Goal: Task Accomplishment & Management: Manage account settings

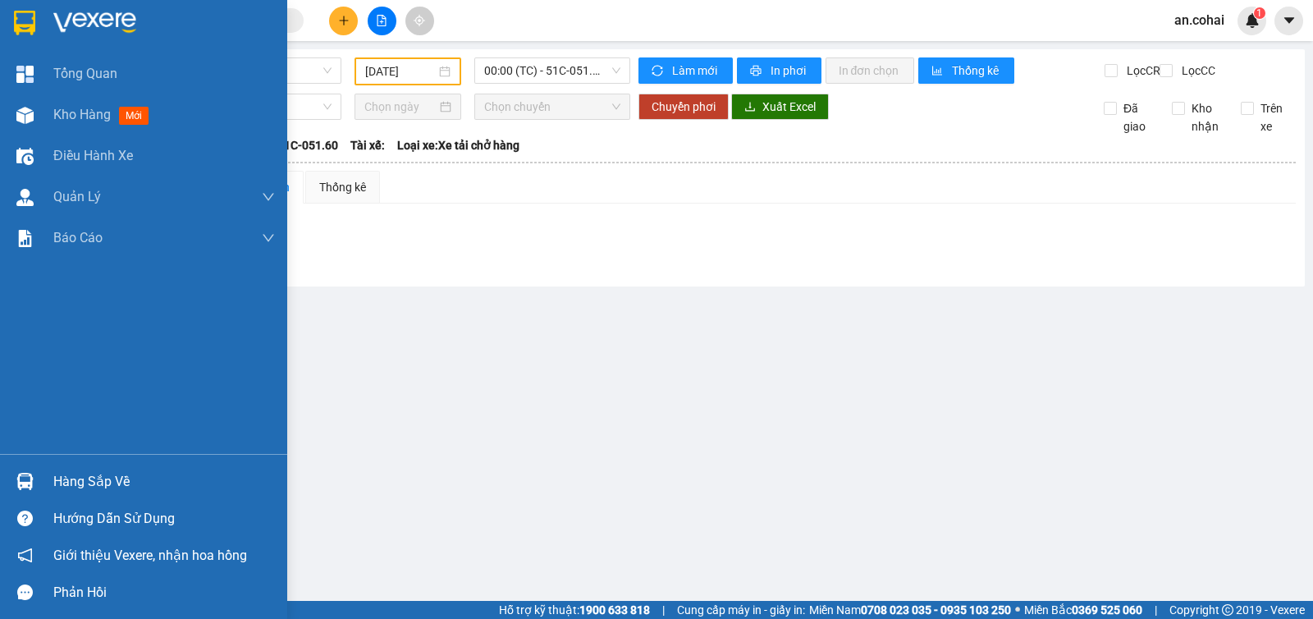
click at [34, 477] on div at bounding box center [25, 481] width 29 height 29
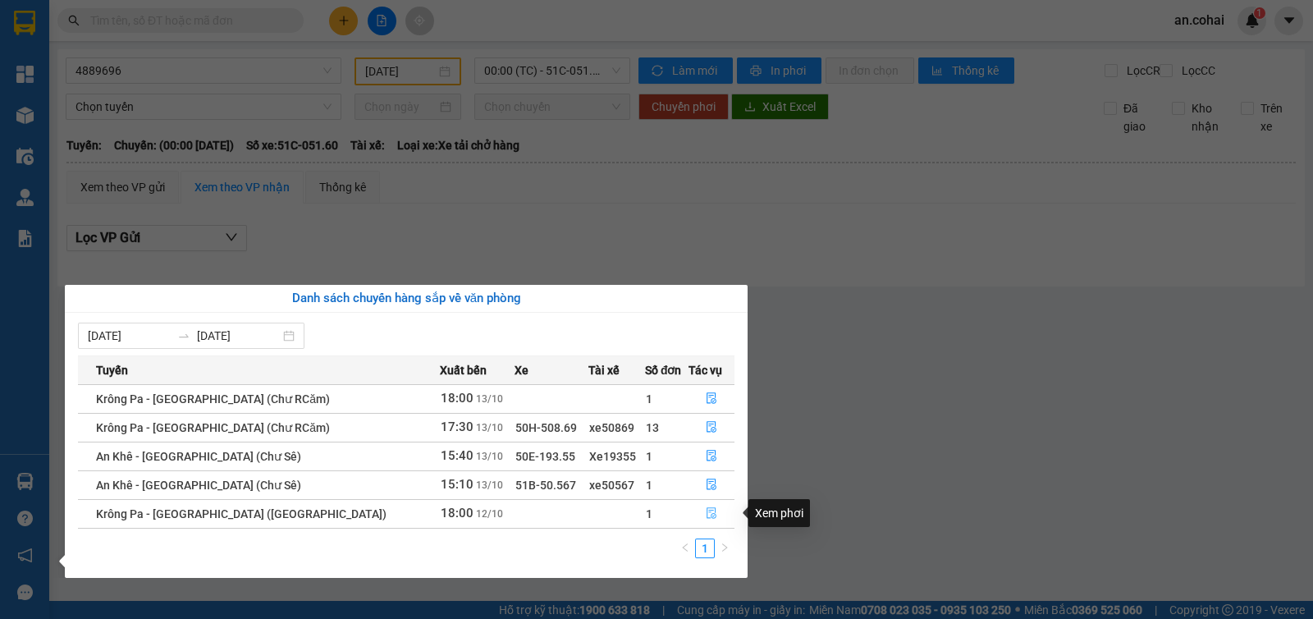
click at [697, 504] on button "button" at bounding box center [711, 513] width 44 height 26
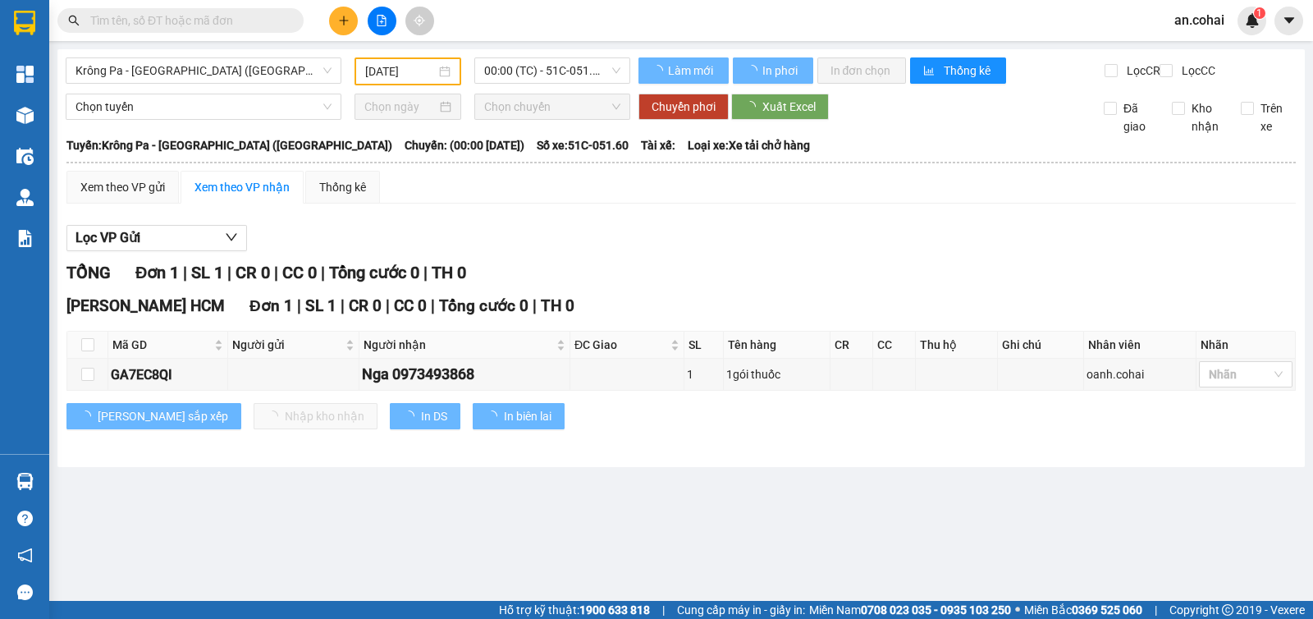
type input "12/10/2025"
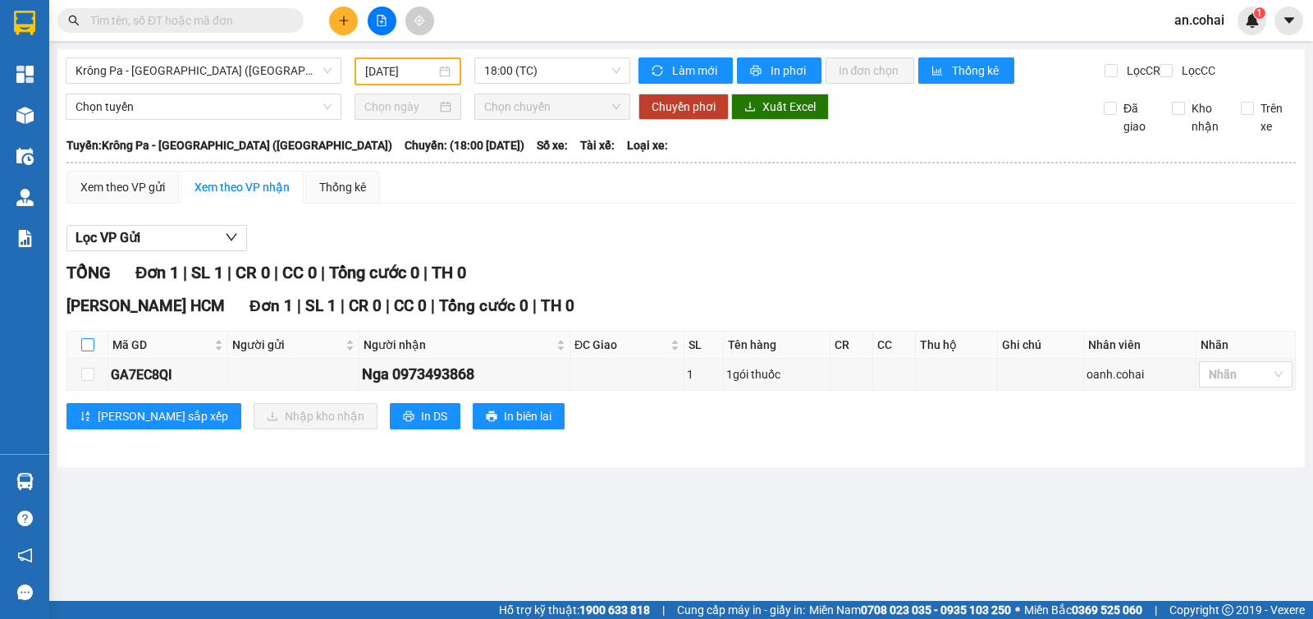
click at [86, 351] on input "checkbox" at bounding box center [87, 344] width 13 height 13
checkbox input "true"
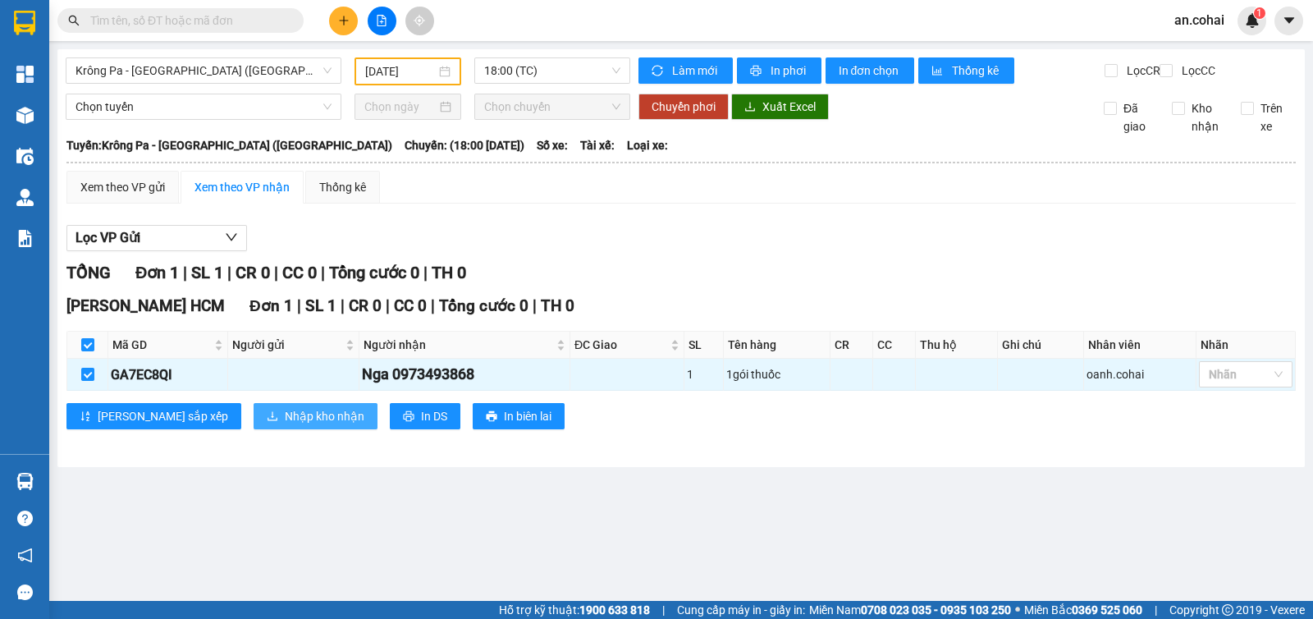
click at [291, 425] on span "Nhập kho nhận" at bounding box center [325, 416] width 80 height 18
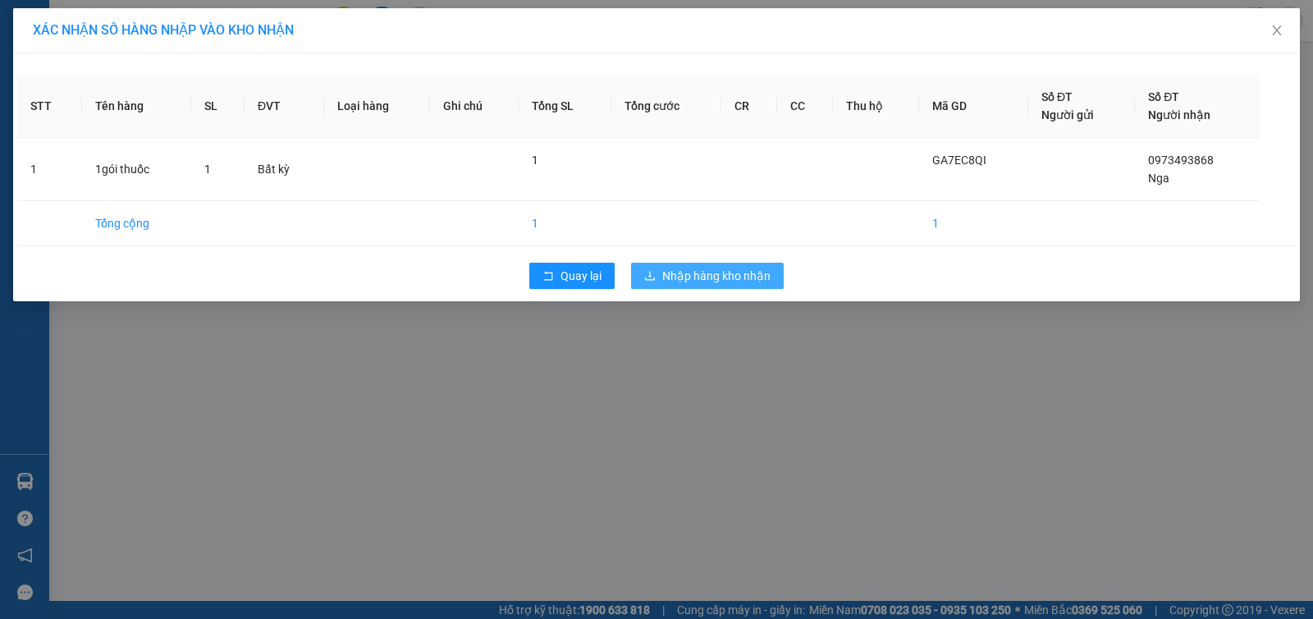
click at [725, 269] on span "Nhập hàng kho nhận" at bounding box center [716, 276] width 108 height 18
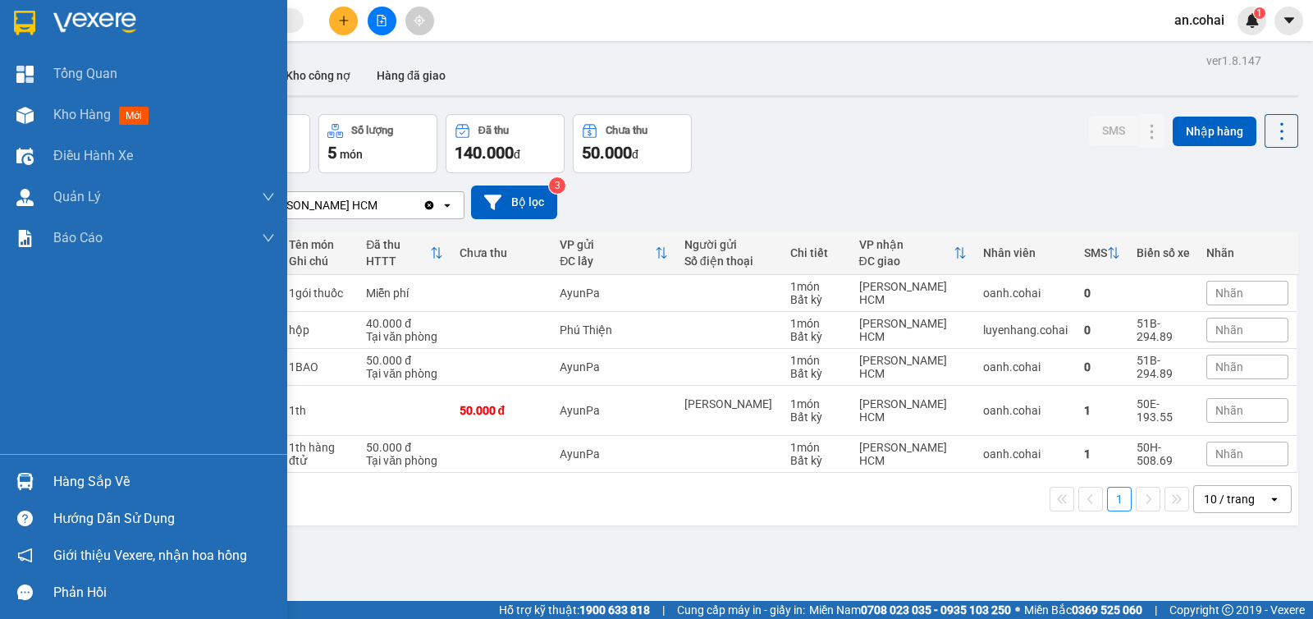
click at [9, 471] on div "Hàng sắp về" at bounding box center [143, 481] width 287 height 37
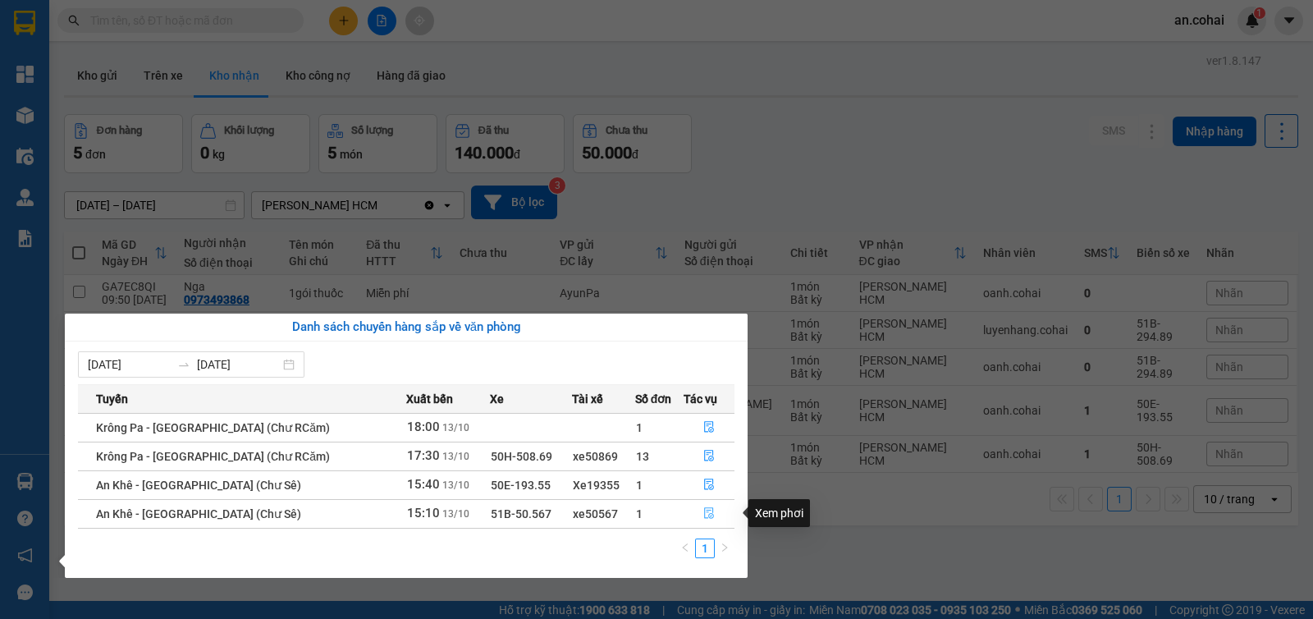
click at [706, 520] on button "button" at bounding box center [708, 513] width 49 height 26
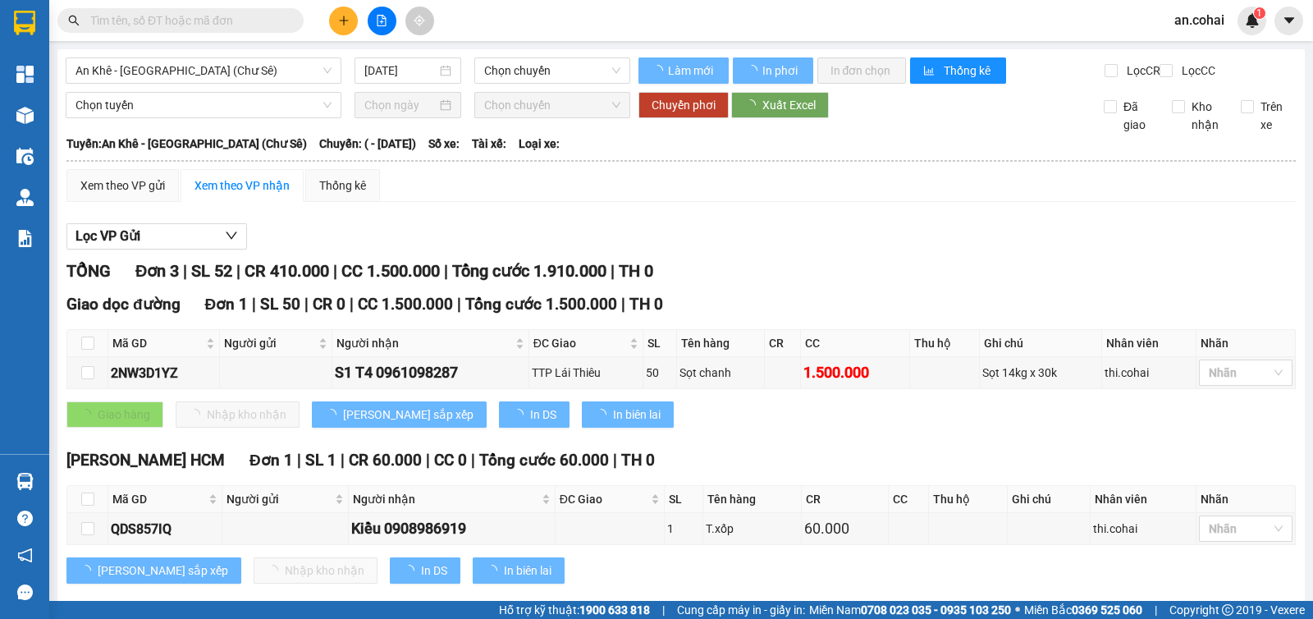
type input "[DATE]"
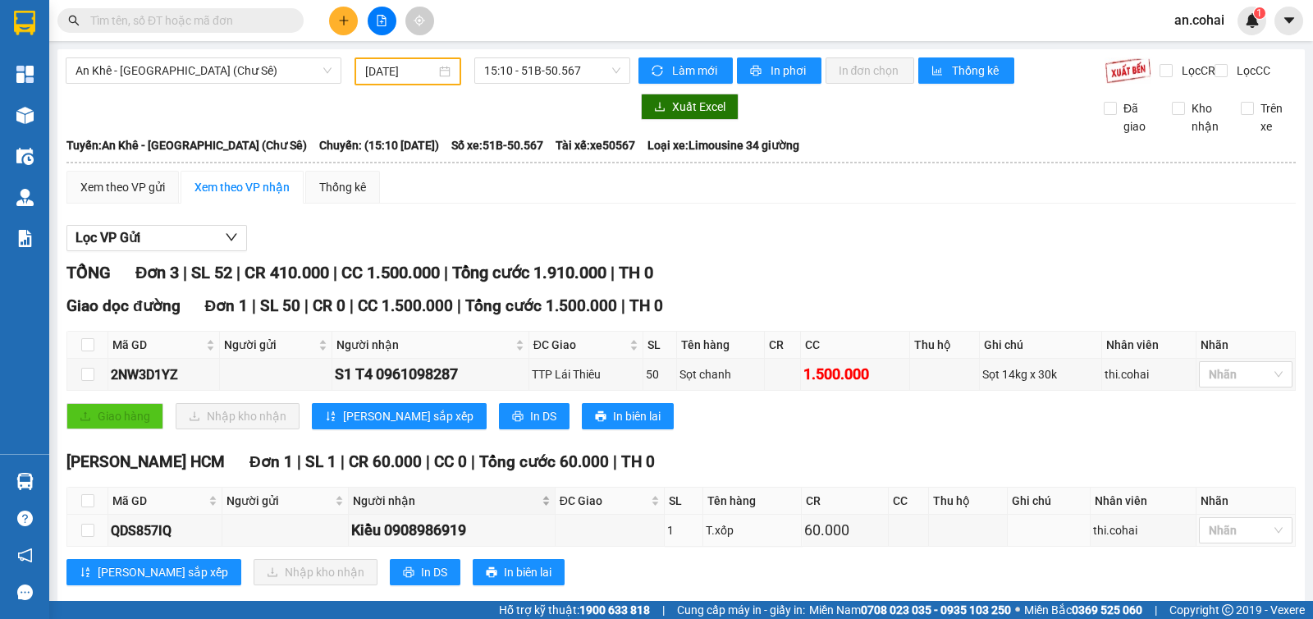
scroll to position [102, 0]
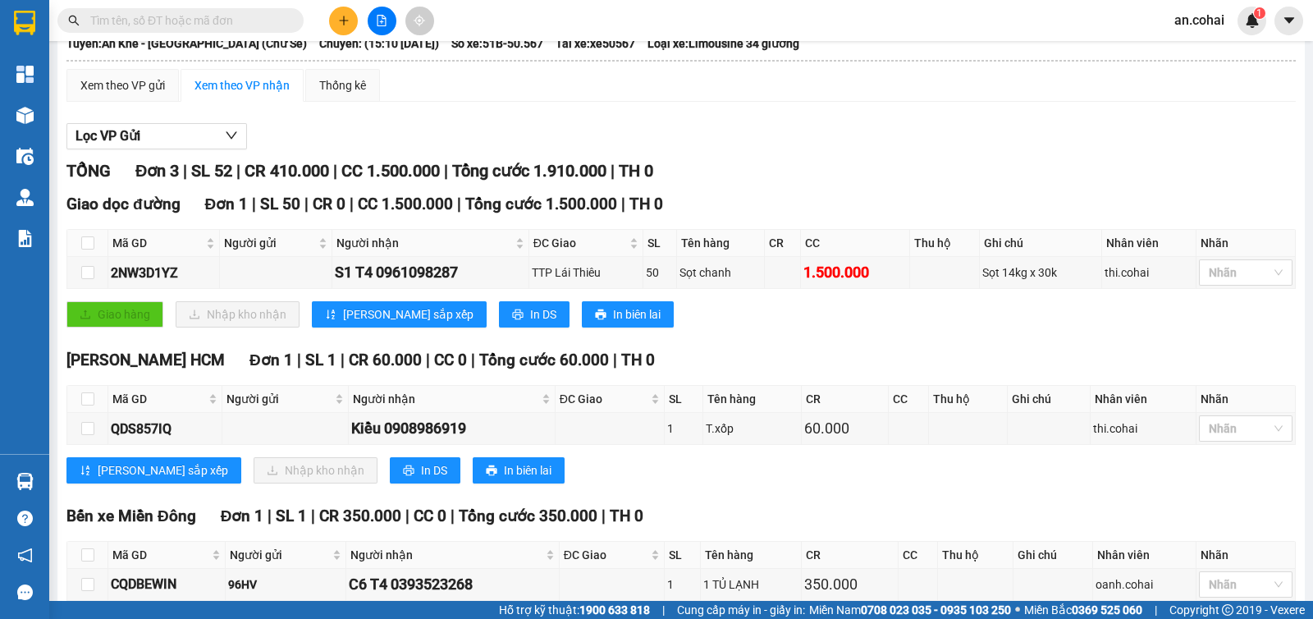
click at [373, 494] on div "Trần Phú HCM Đơn 1 | SL 1 | CR 60.000 | CC 0 | Tổng cước 60.000 | TH 0 Mã GD Ng…" at bounding box center [680, 422] width 1229 height 148
click at [421, 479] on span "In DS" at bounding box center [434, 470] width 26 height 18
click at [89, 405] on input "checkbox" at bounding box center [87, 398] width 13 height 13
checkbox input "true"
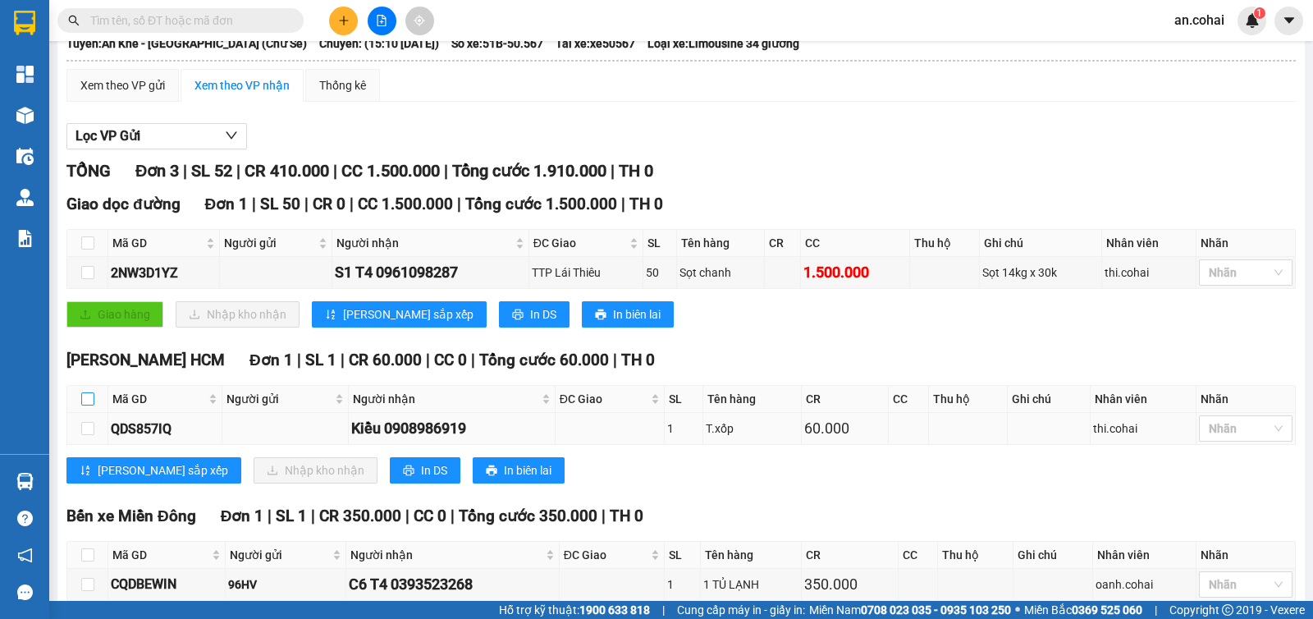
checkbox input "true"
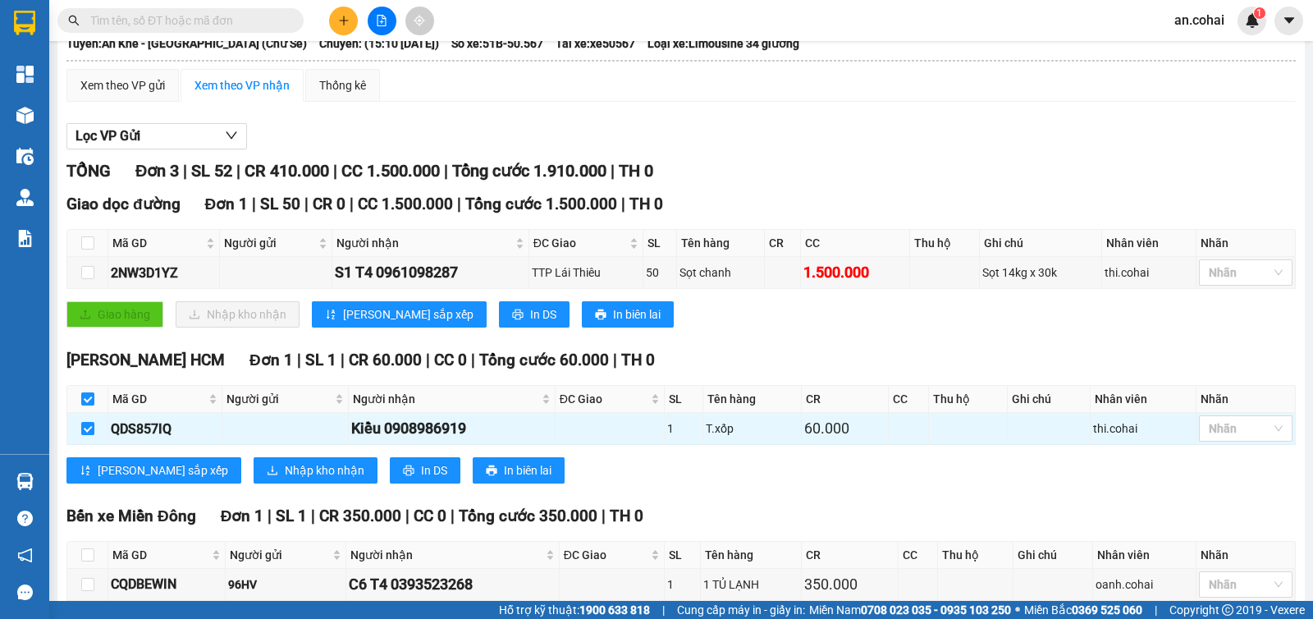
click at [268, 495] on div "Trần Phú HCM Đơn 1 | SL 1 | CR 60.000 | CC 0 | Tổng cước 60.000 | TH 0 Mã GD Ng…" at bounding box center [680, 422] width 1229 height 148
click at [285, 479] on span "Nhập kho nhận" at bounding box center [325, 470] width 80 height 18
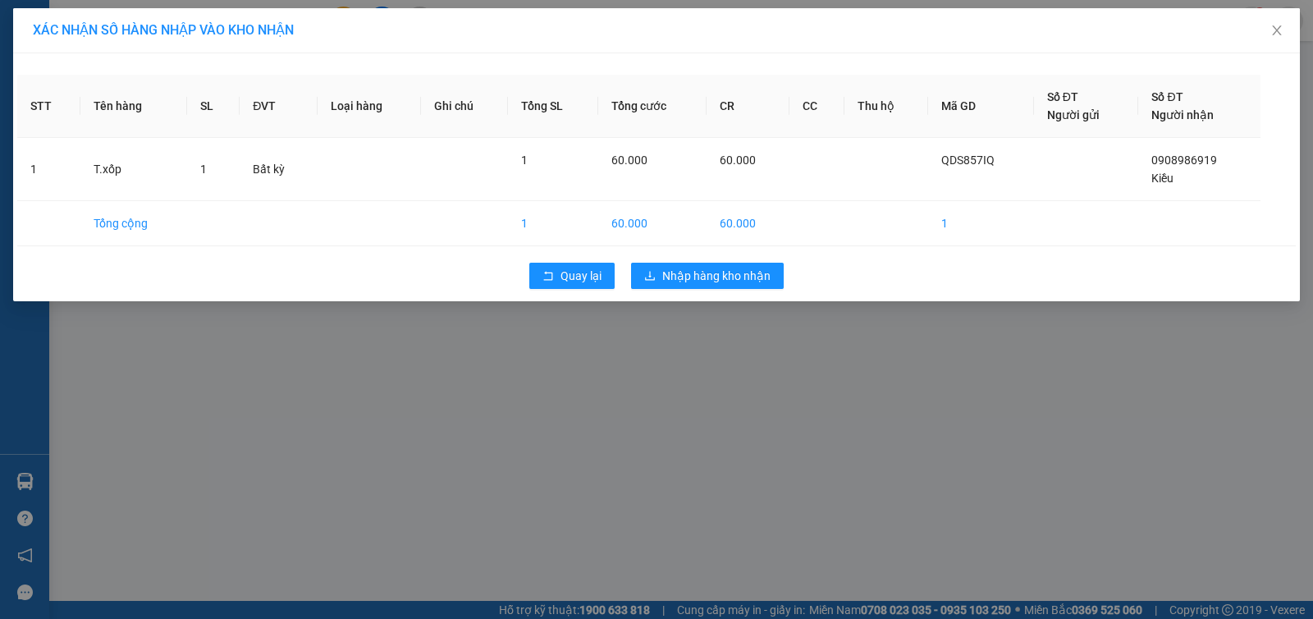
click at [758, 356] on div "XÁC NHẬN SỐ HÀNG NHẬP VÀO KHO NHẬN STT Tên hàng SL ĐVT Loại hàng Ghi chú Tổng S…" at bounding box center [656, 309] width 1313 height 619
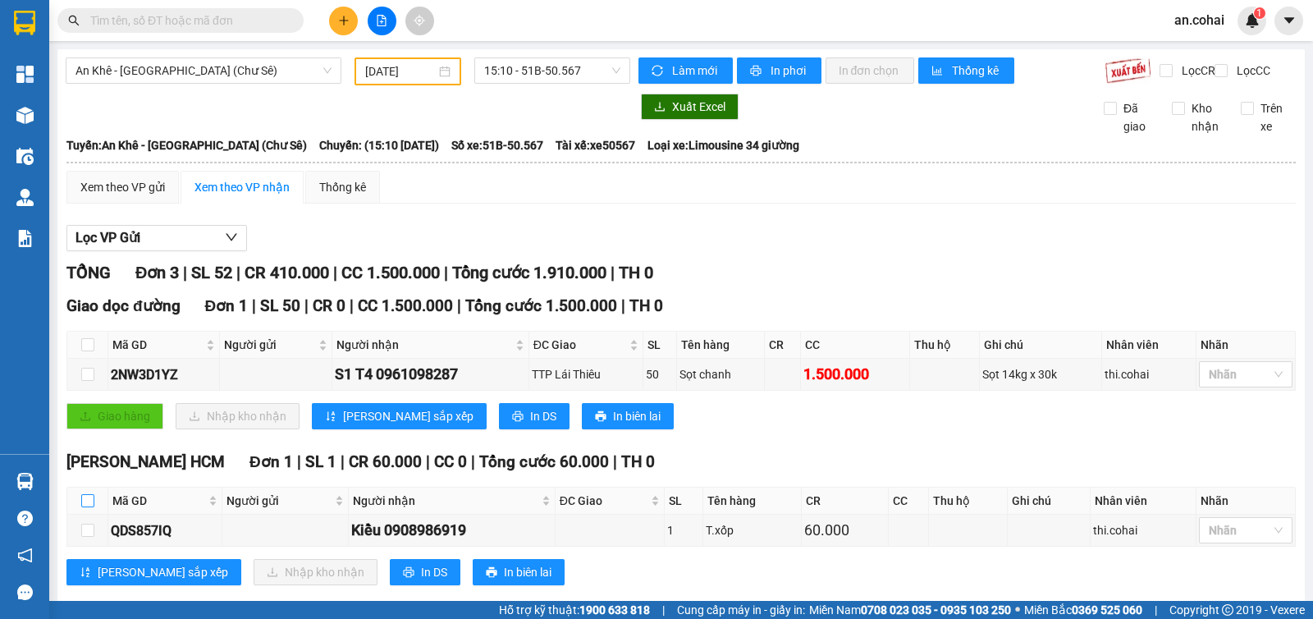
drag, startPoint x: 90, startPoint y: 506, endPoint x: 98, endPoint y: 510, distance: 9.2
click at [92, 506] on input "checkbox" at bounding box center [87, 500] width 13 height 13
checkbox input "true"
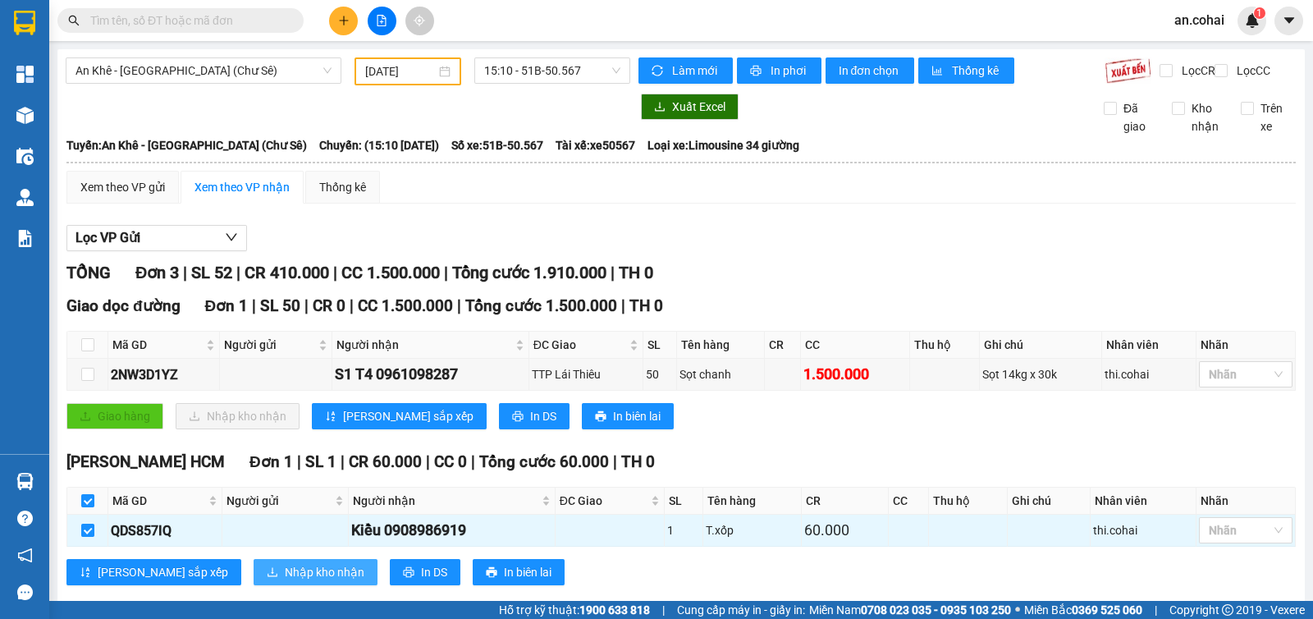
click at [285, 581] on span "Nhập kho nhận" at bounding box center [325, 572] width 80 height 18
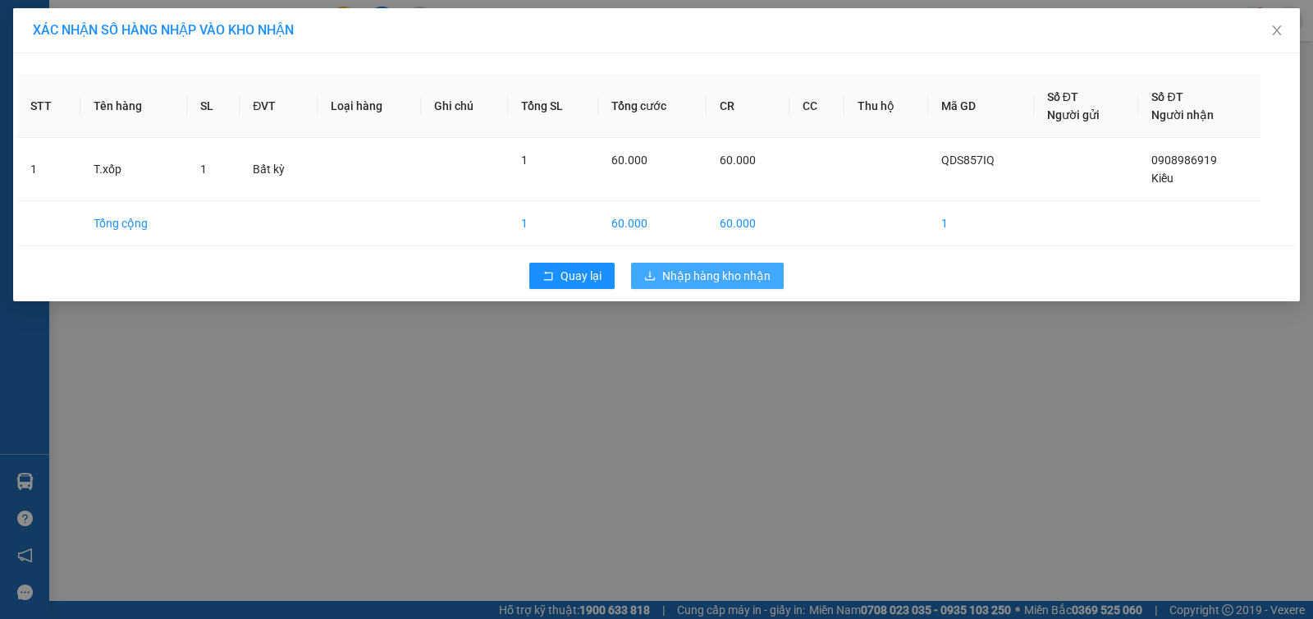
click at [738, 267] on span "Nhập hàng kho nhận" at bounding box center [716, 276] width 108 height 18
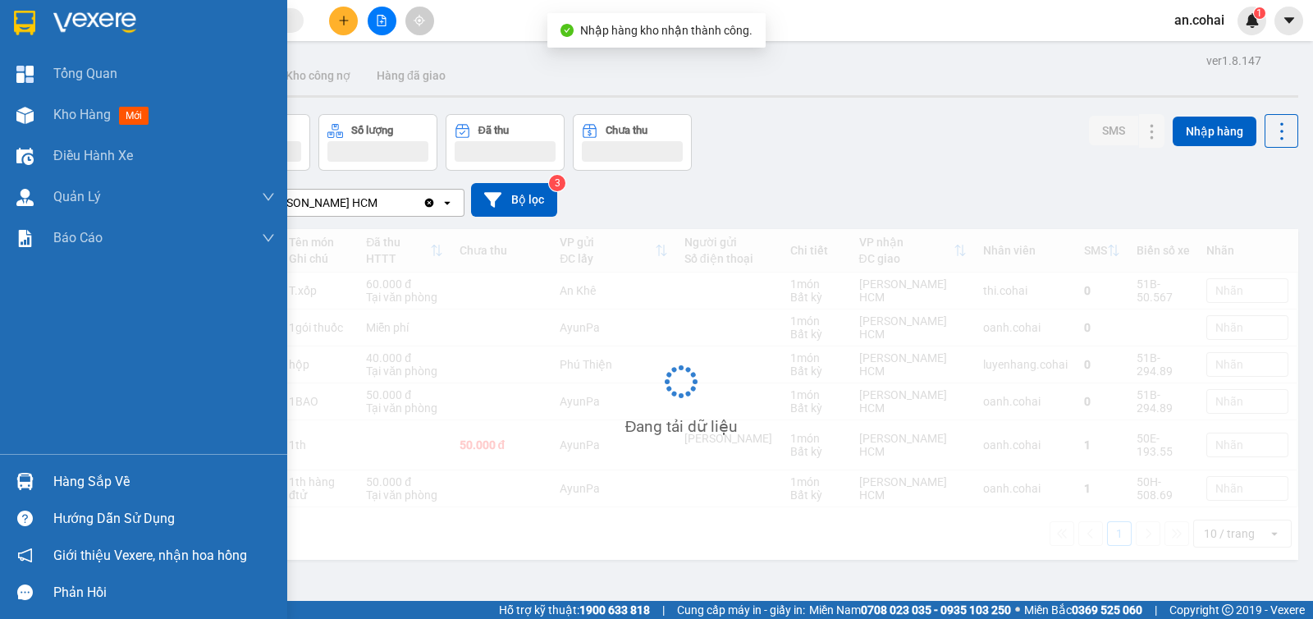
click at [33, 477] on img at bounding box center [24, 481] width 17 height 17
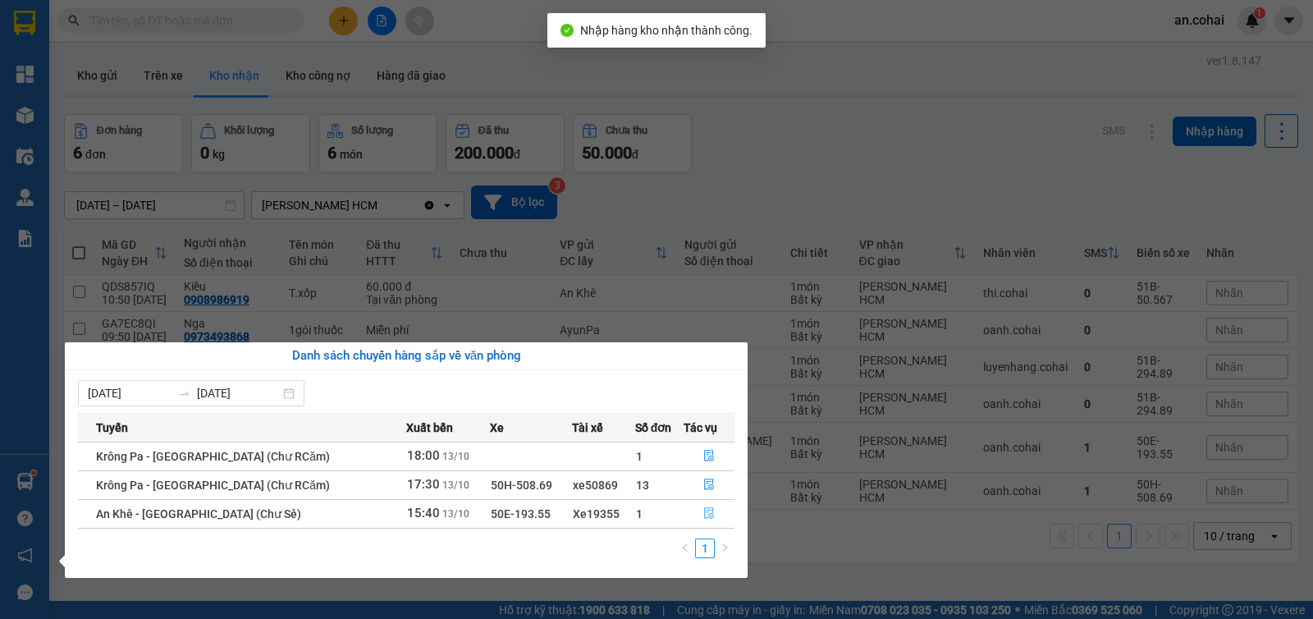
click at [706, 514] on icon "file-done" at bounding box center [708, 512] width 11 height 11
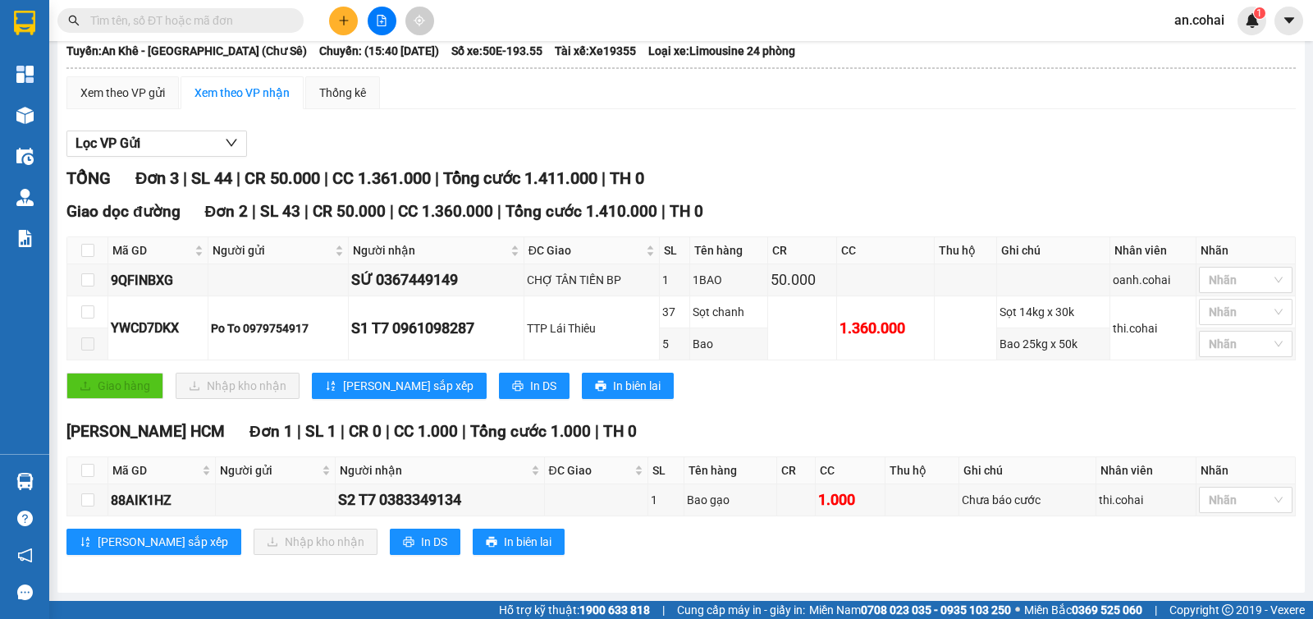
scroll to position [103, 0]
click at [421, 532] on span "In DS" at bounding box center [434, 541] width 26 height 18
drag, startPoint x: 112, startPoint y: 498, endPoint x: 214, endPoint y: 495, distance: 101.8
click at [214, 495] on td "88AIK1HZ" at bounding box center [161, 500] width 107 height 32
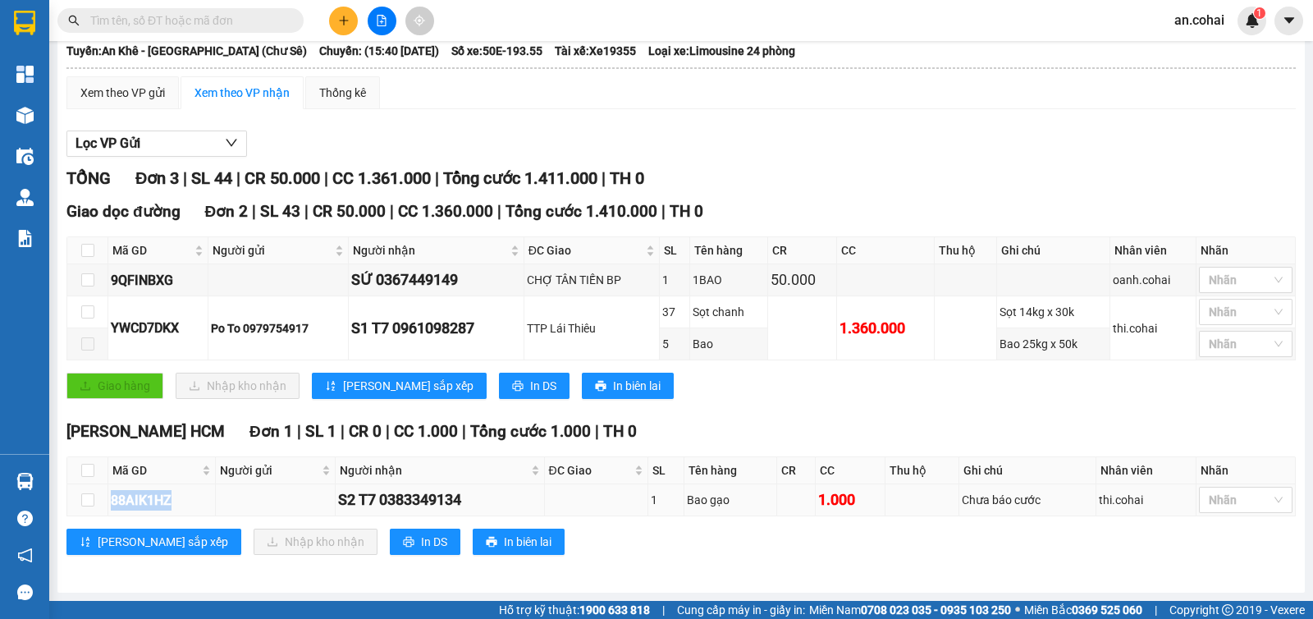
copy div "88AIK1HZ"
click at [231, 478] on span "Người gửi" at bounding box center [269, 470] width 98 height 18
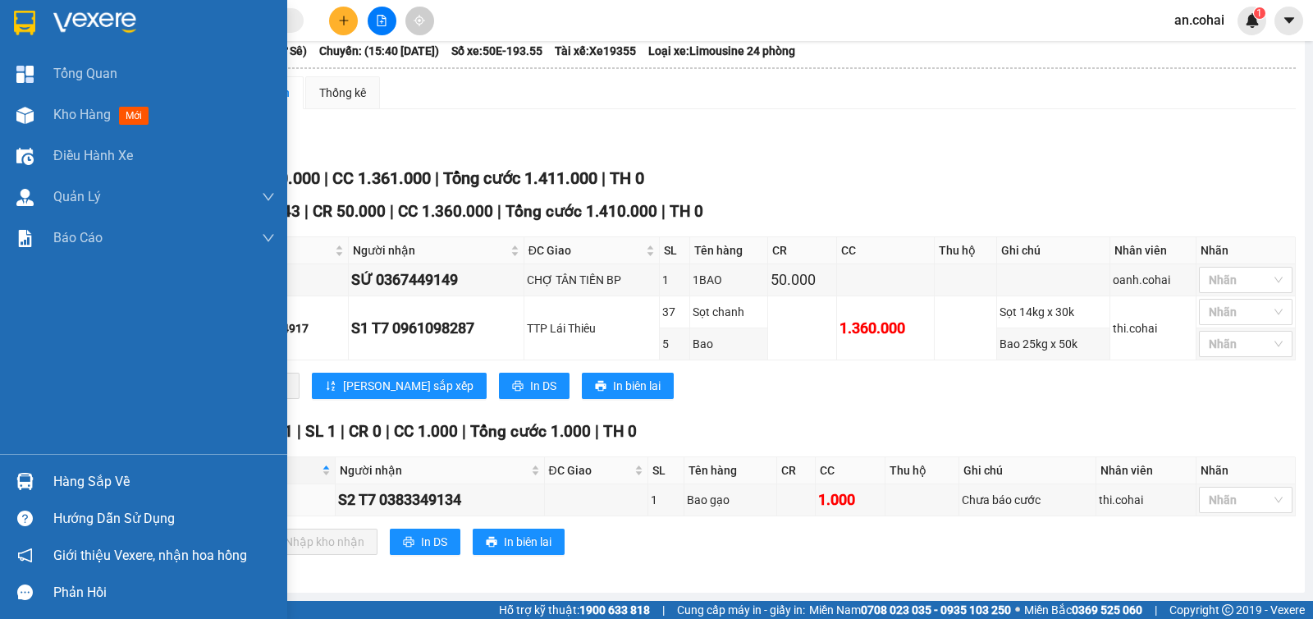
click at [45, 486] on div "Hàng sắp về" at bounding box center [143, 481] width 287 height 37
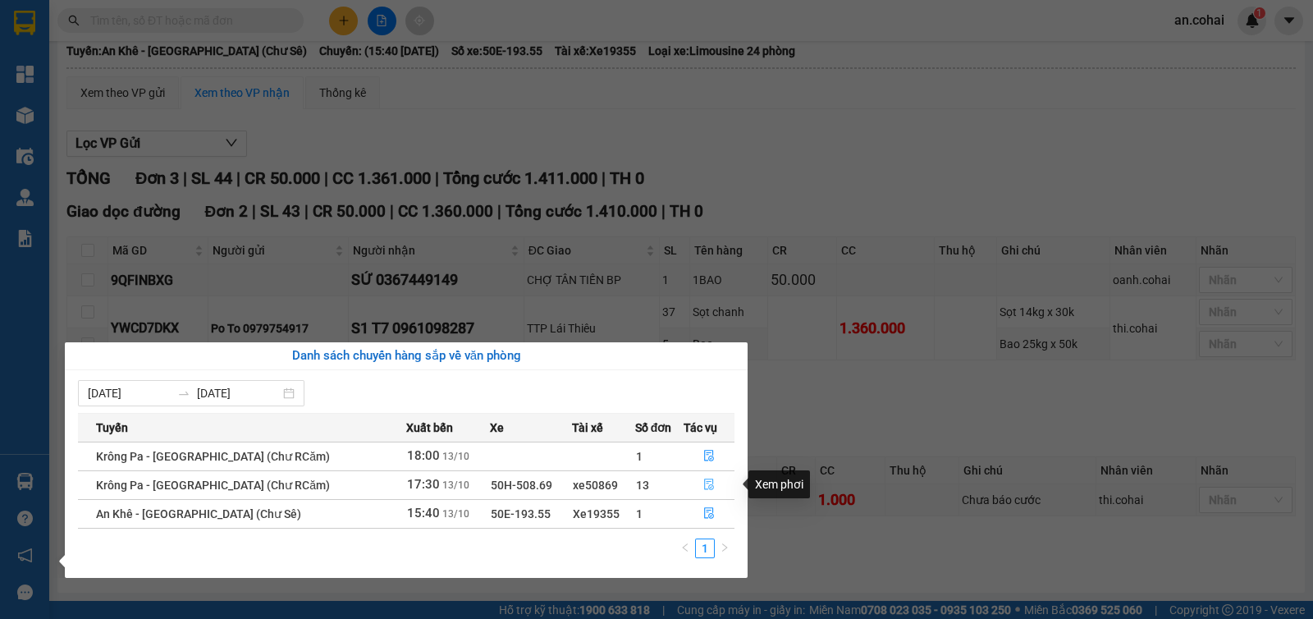
click at [703, 489] on icon "file-done" at bounding box center [708, 483] width 11 height 11
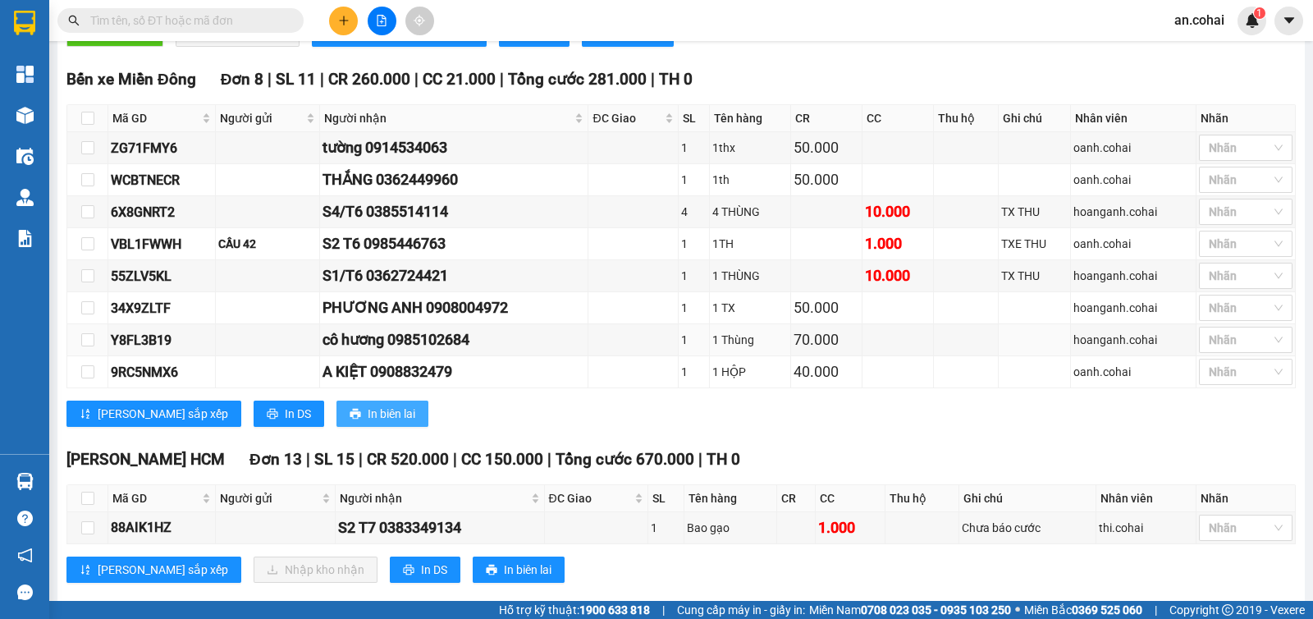
scroll to position [510, 0]
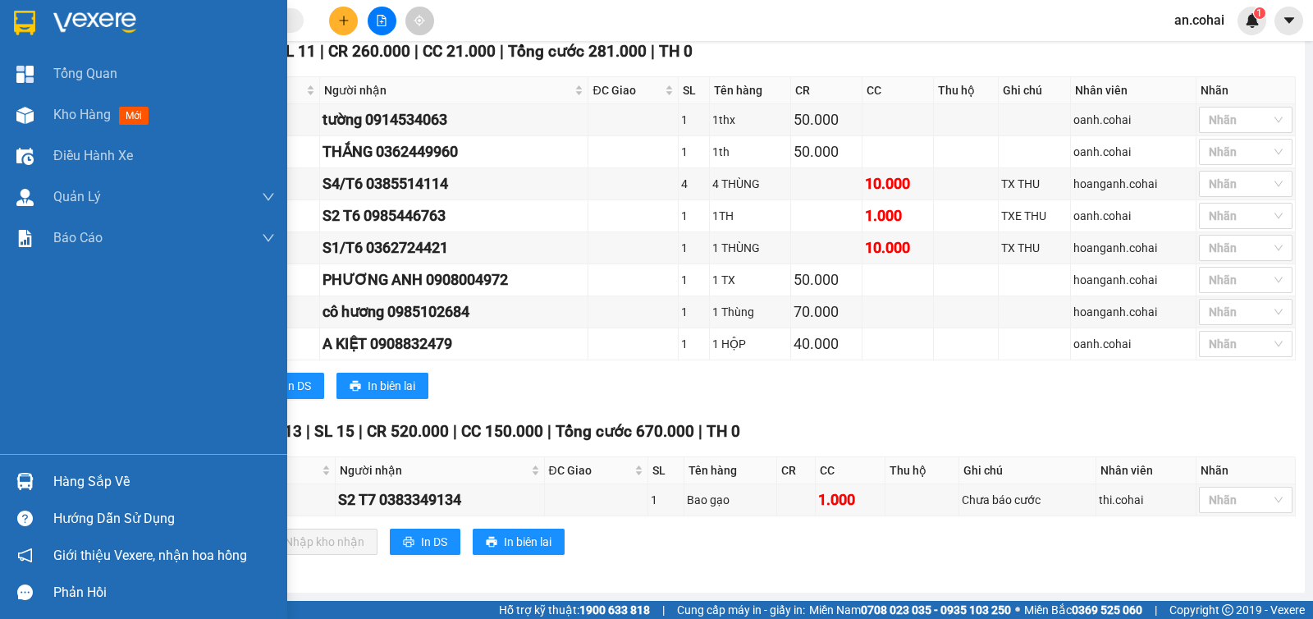
click at [36, 473] on div at bounding box center [25, 481] width 29 height 29
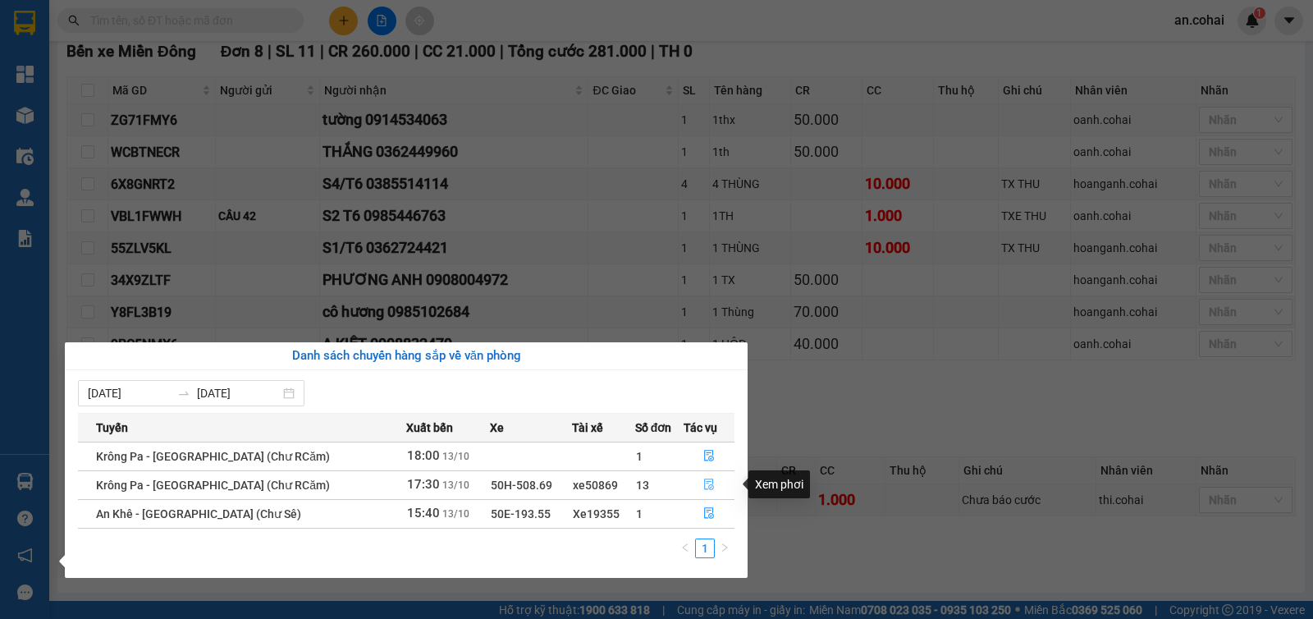
click at [694, 486] on button "button" at bounding box center [708, 485] width 49 height 26
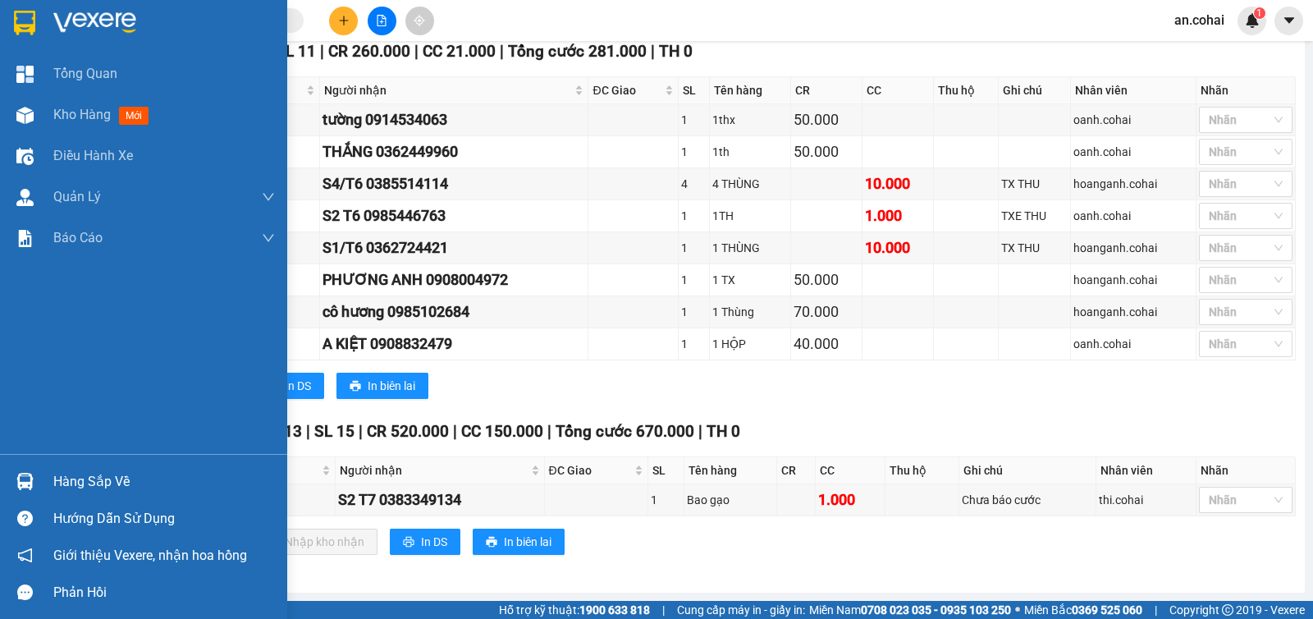
click at [22, 482] on img at bounding box center [24, 481] width 17 height 17
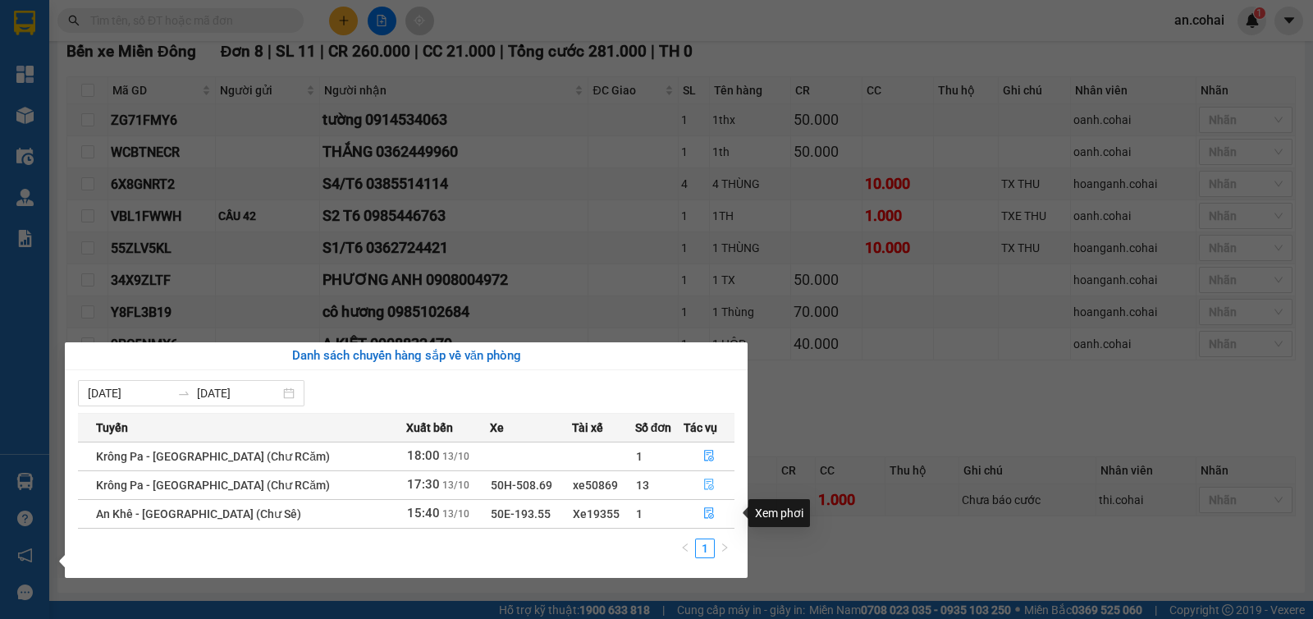
click at [706, 489] on icon "file-done" at bounding box center [709, 483] width 10 height 11
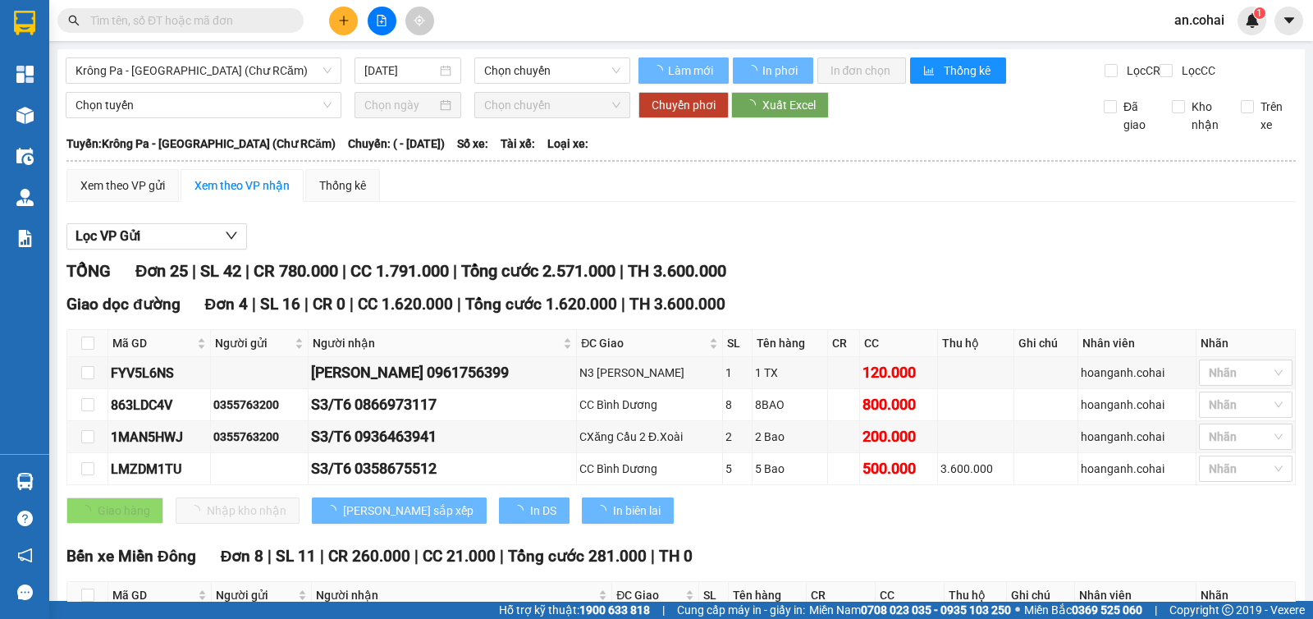
click at [258, 28] on input "text" at bounding box center [187, 20] width 194 height 18
type input "[DATE]"
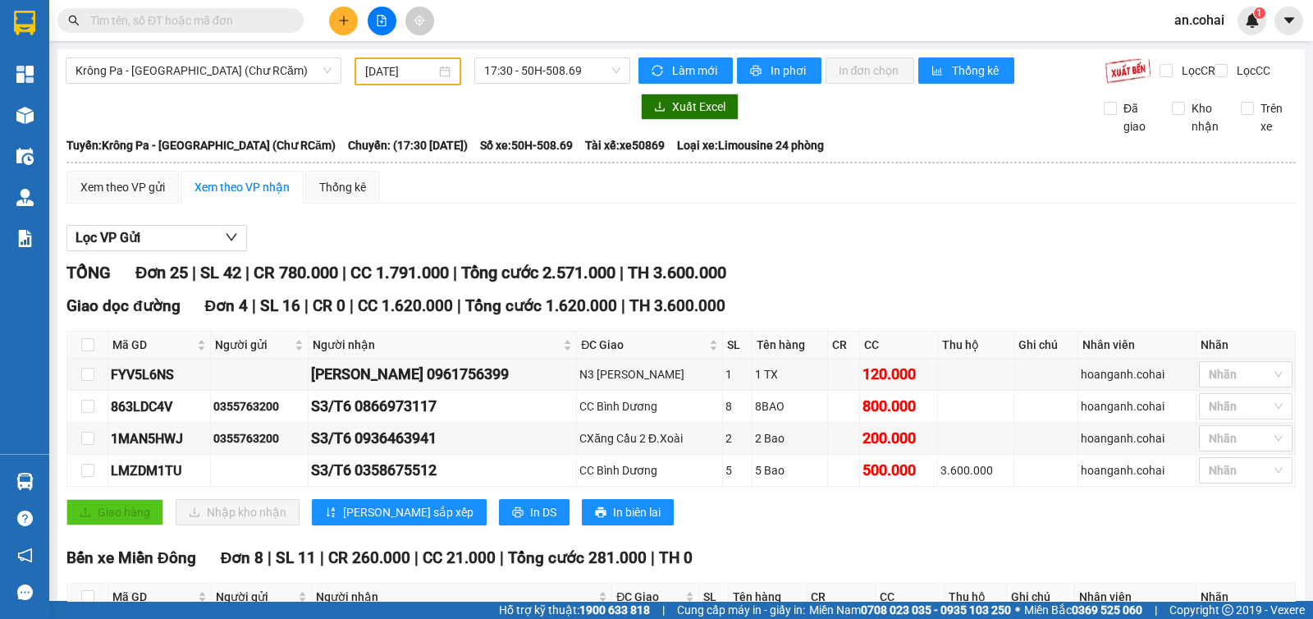
type input "0"
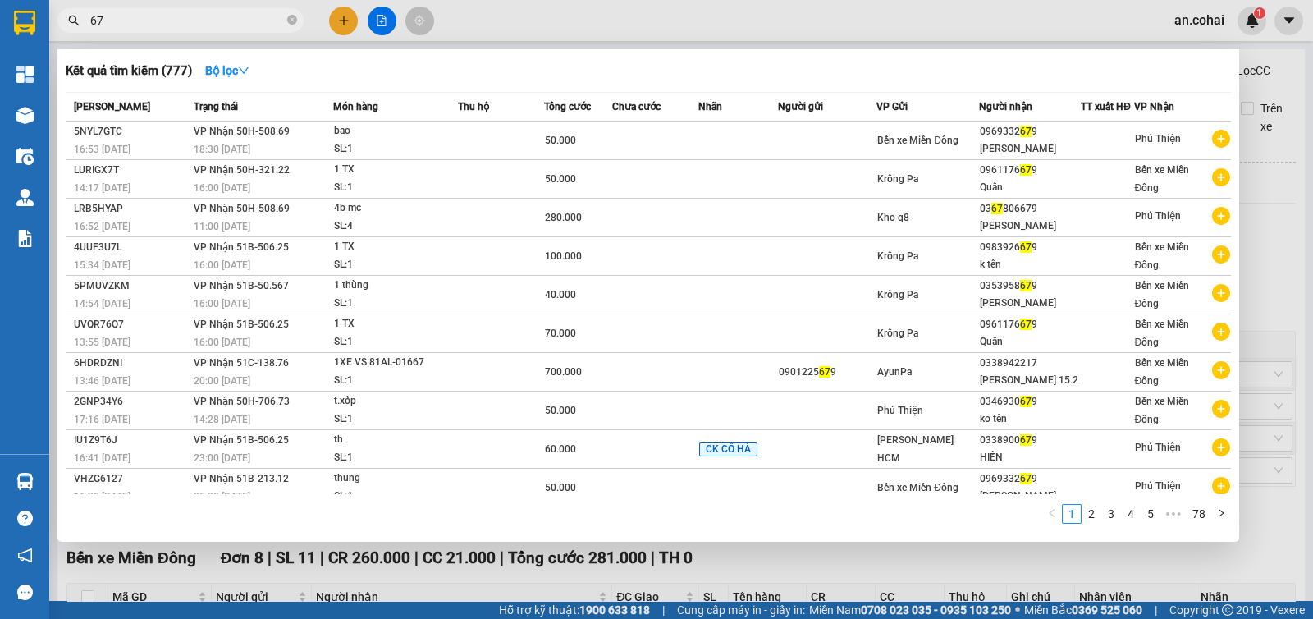
type input "6"
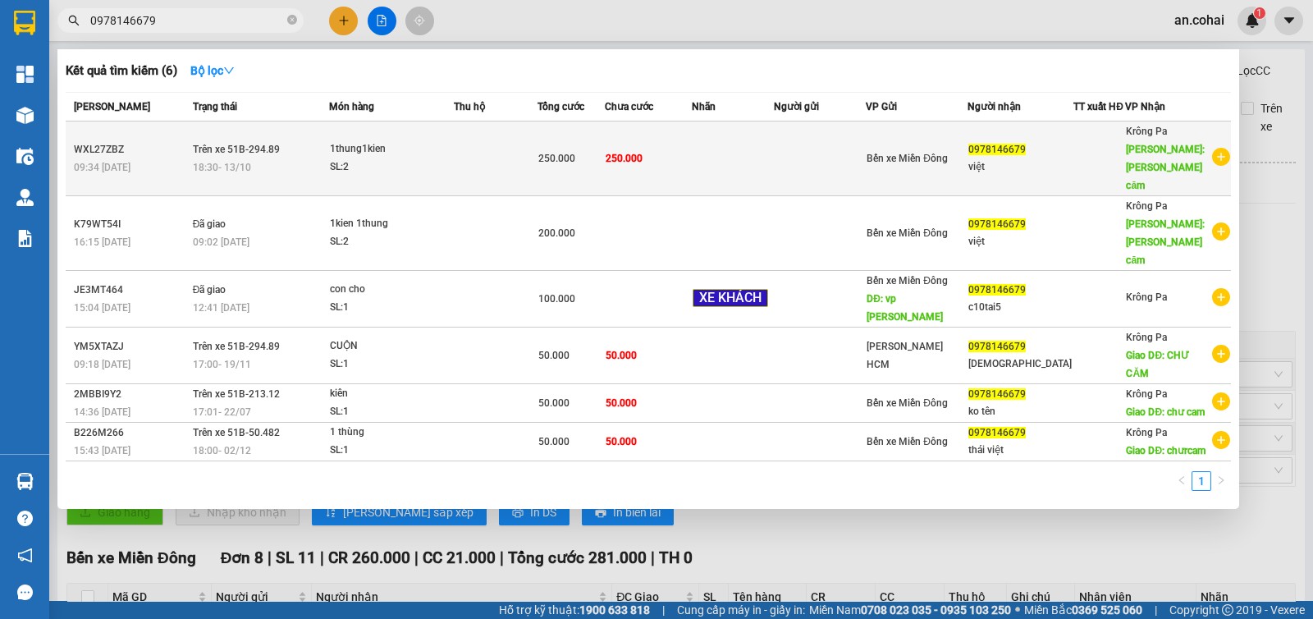
type input "0978146679"
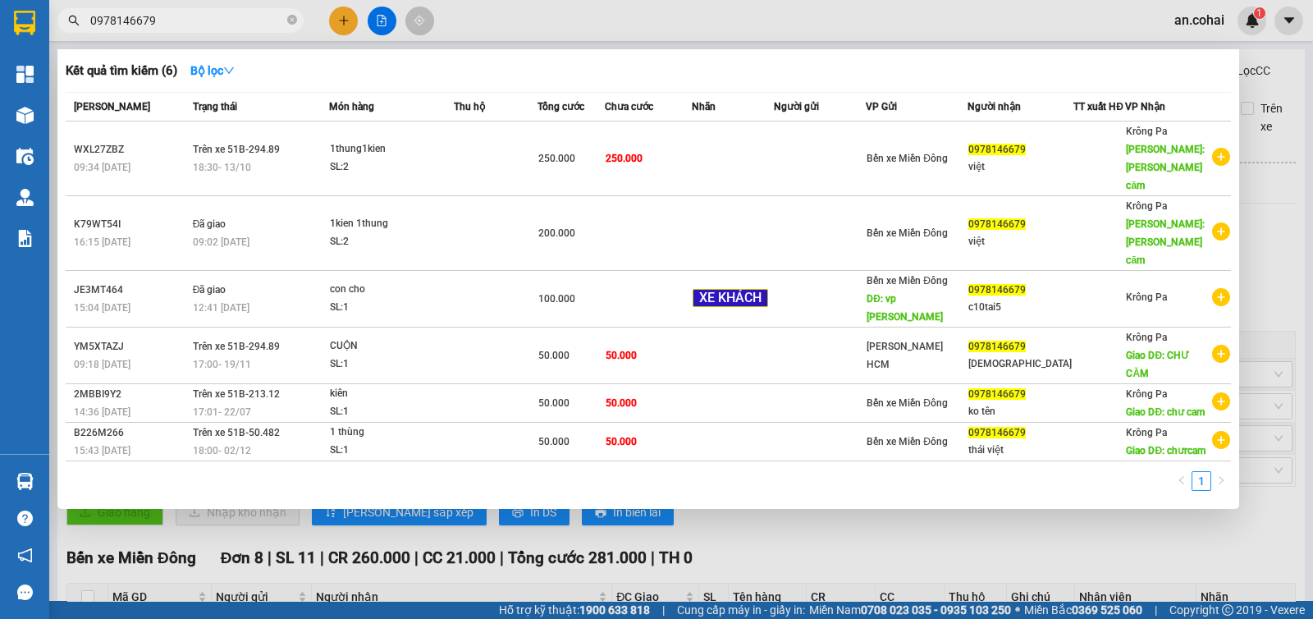
click at [733, 167] on td at bounding box center [732, 158] width 81 height 75
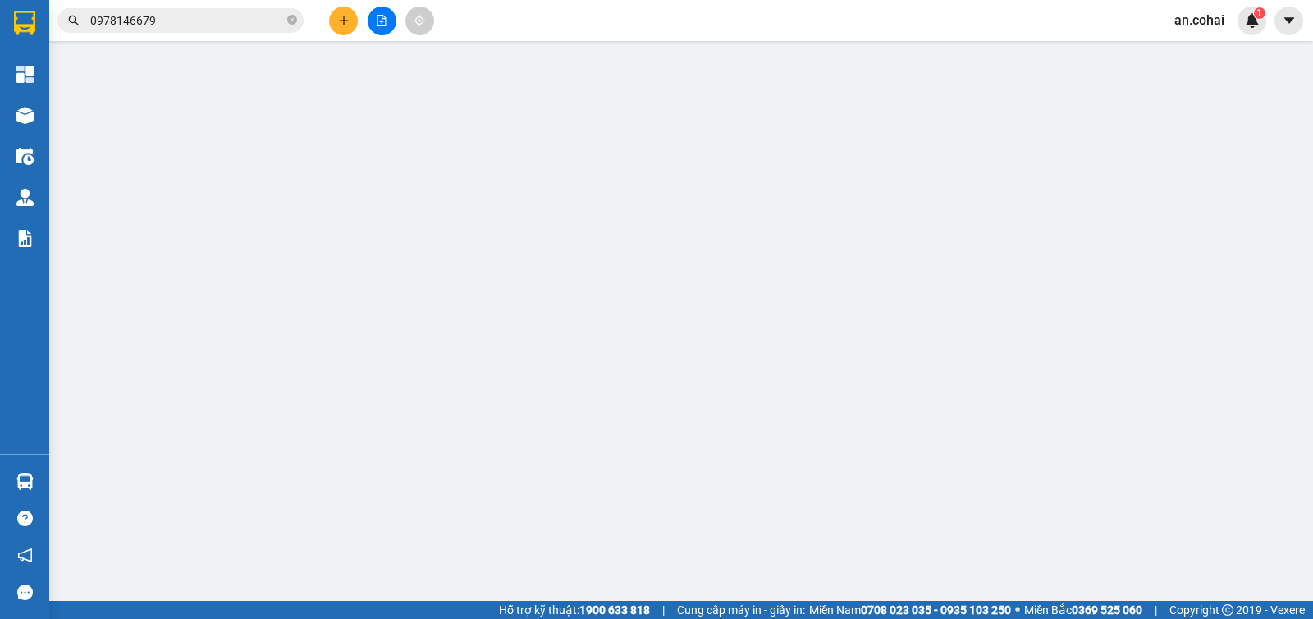
type input "0978146679"
type input "việt"
type input "chư căm"
type input "0"
type input "250.000"
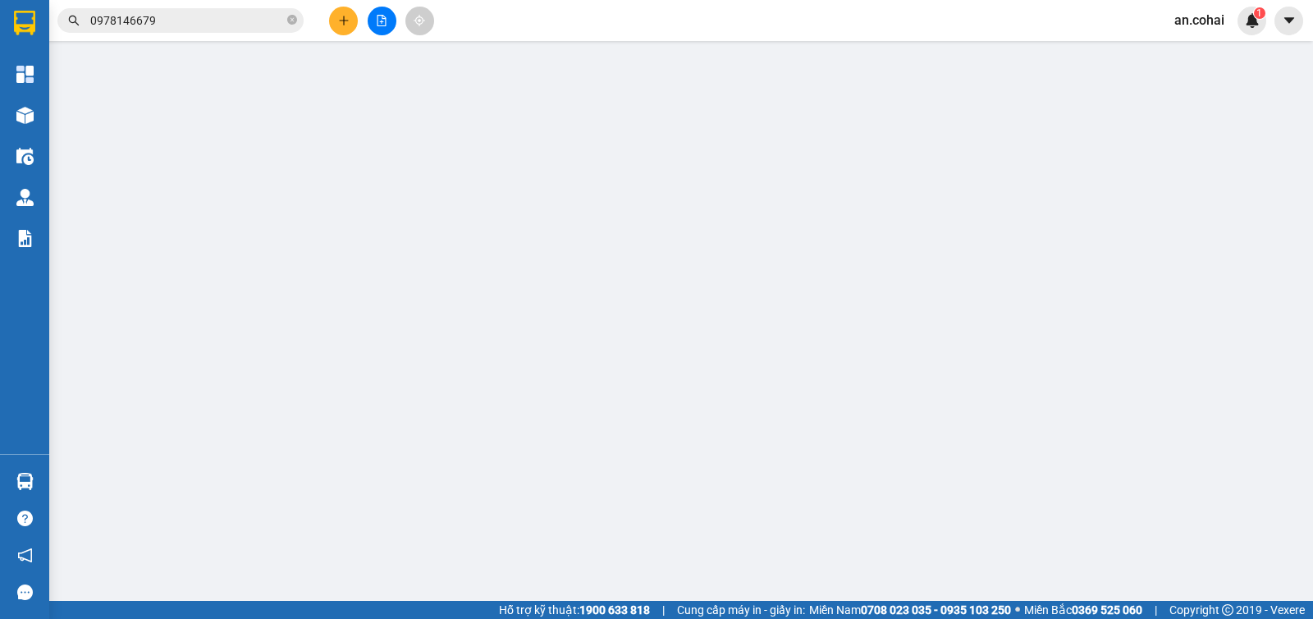
type input "250.000"
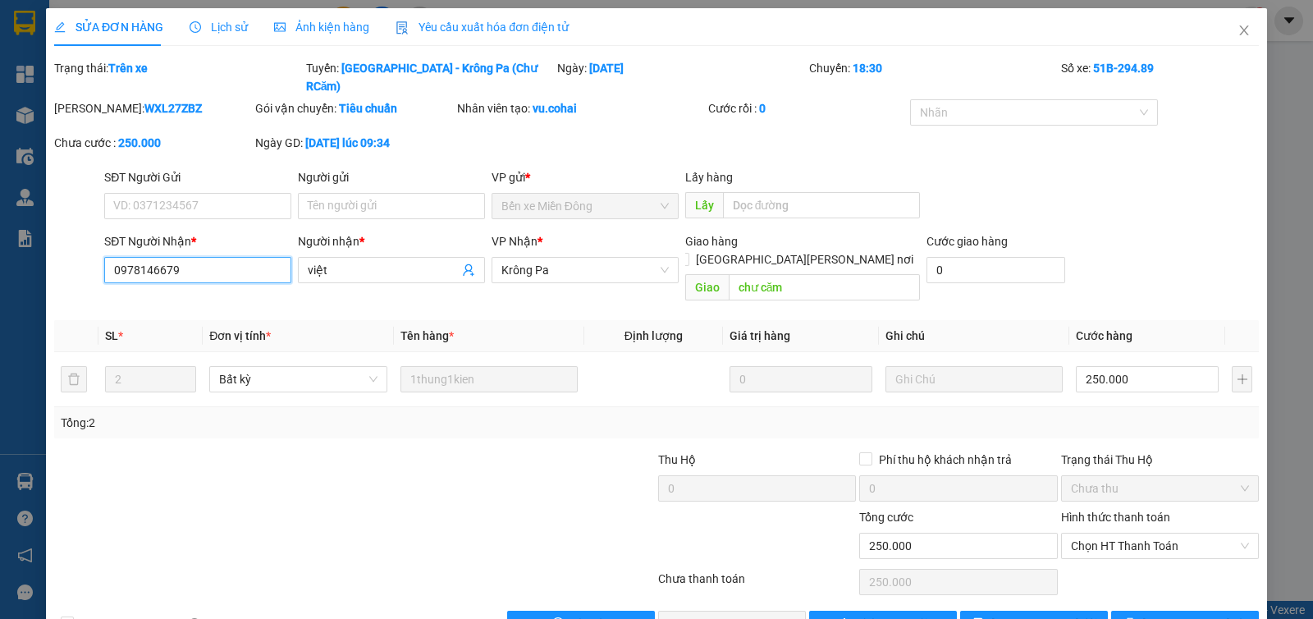
drag, startPoint x: 203, startPoint y: 241, endPoint x: 61, endPoint y: 234, distance: 142.9
click at [61, 234] on div "SĐT Người [PERSON_NAME] * 0978146679 0978146679 Người [PERSON_NAME] * việt [PER…" at bounding box center [657, 269] width 1208 height 75
click at [164, 197] on input "SĐT Người Gửi" at bounding box center [197, 206] width 187 height 26
click at [135, 194] on input "0981279707" at bounding box center [197, 206] width 187 height 26
click at [157, 199] on input "0981279707" at bounding box center [197, 206] width 187 height 26
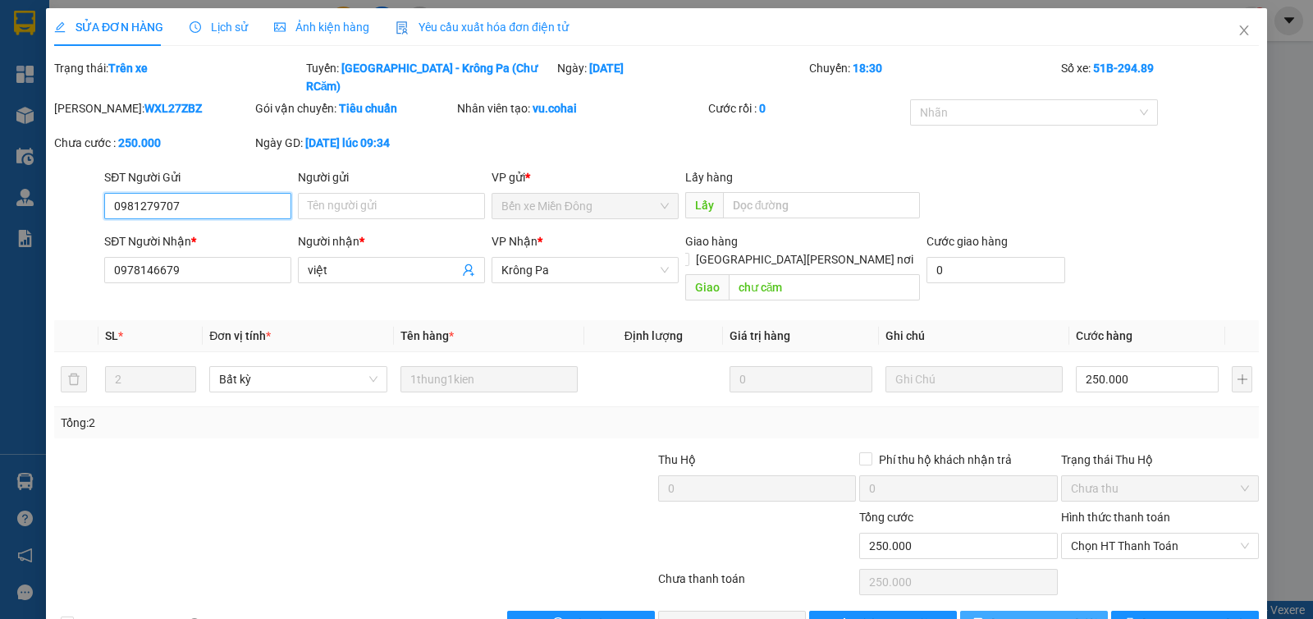
type input "0981279707"
click at [997, 610] on button "[PERSON_NAME] đổi" at bounding box center [1034, 623] width 148 height 26
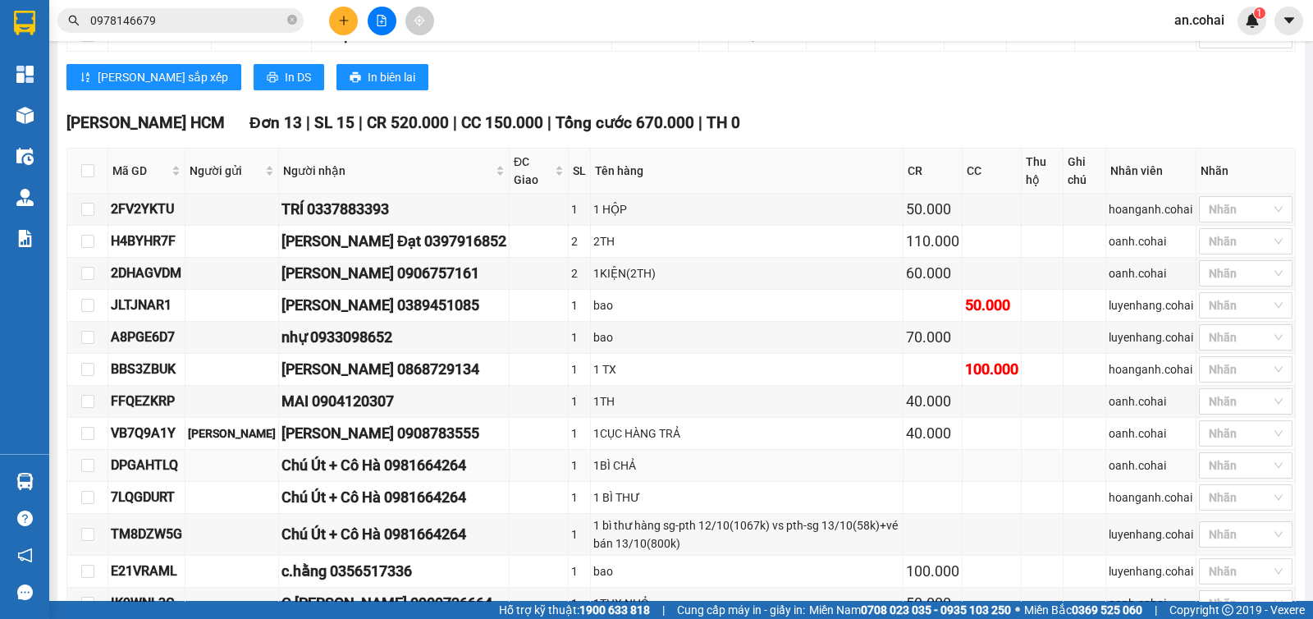
scroll to position [917, 0]
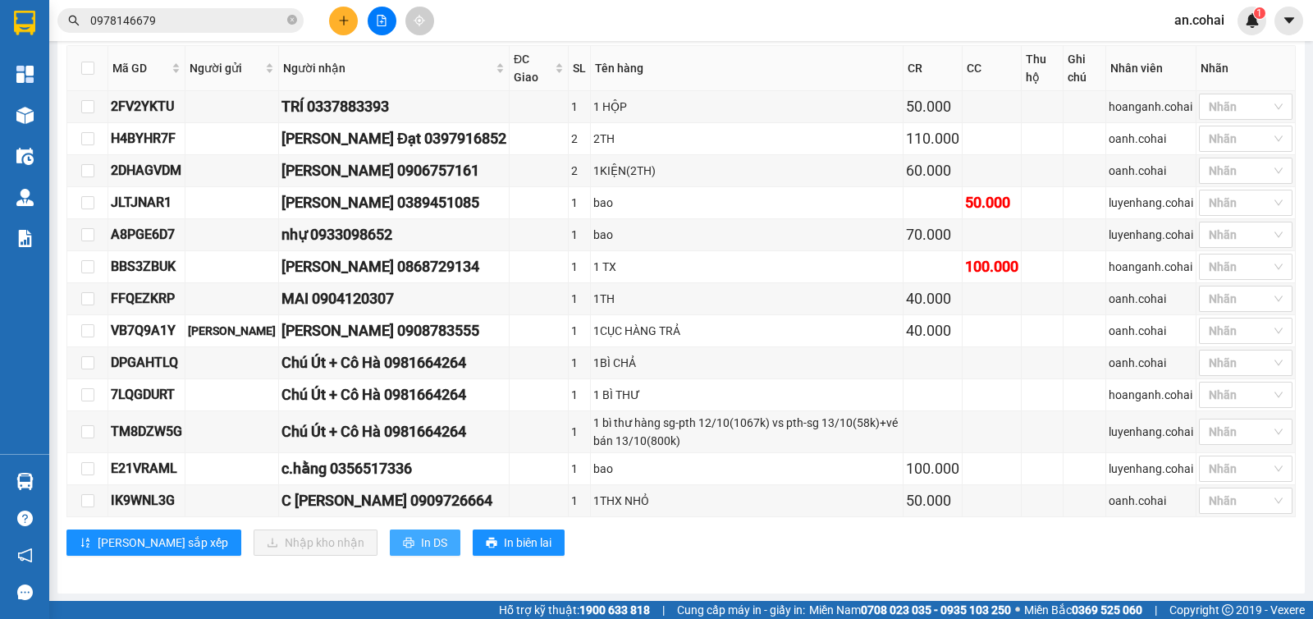
click at [421, 533] on span "In DS" at bounding box center [434, 542] width 26 height 18
click at [88, 75] on input "checkbox" at bounding box center [87, 68] width 13 height 13
checkbox input "true"
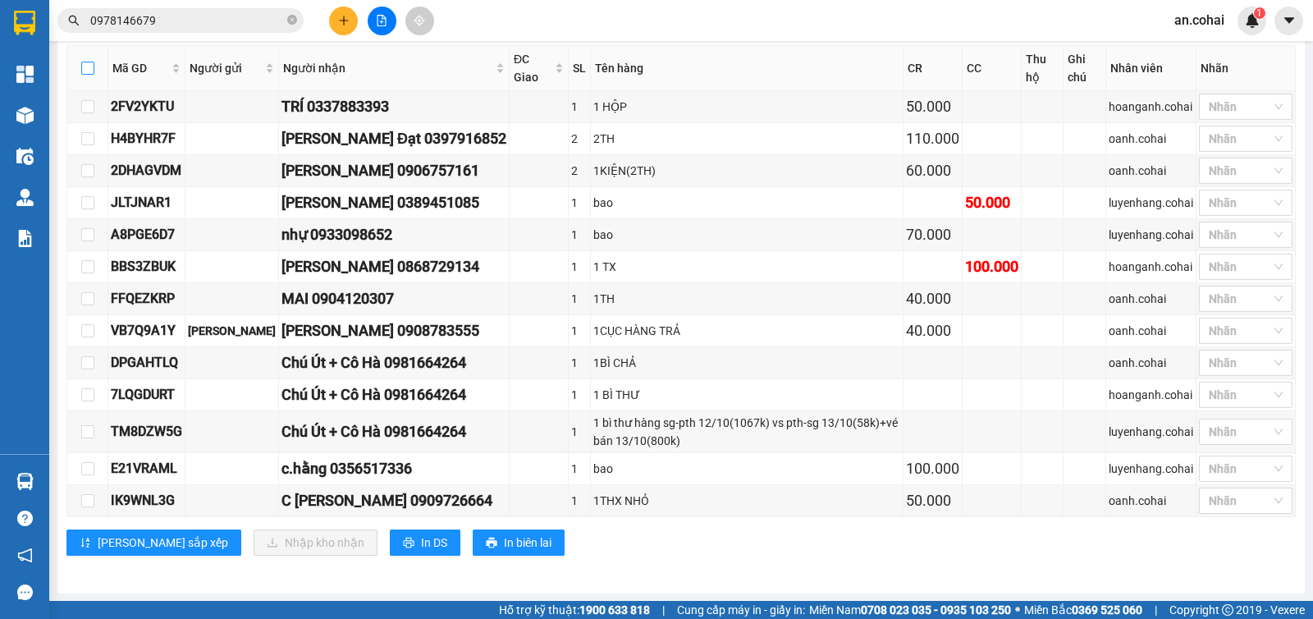
checkbox input "true"
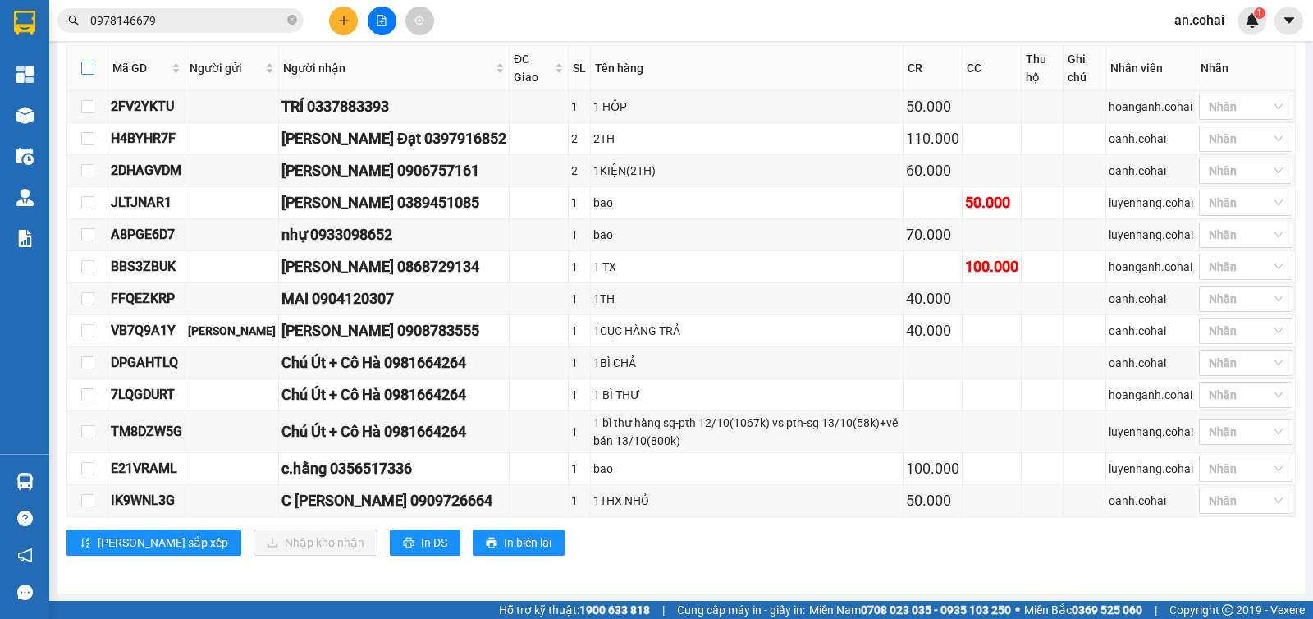
checkbox input "true"
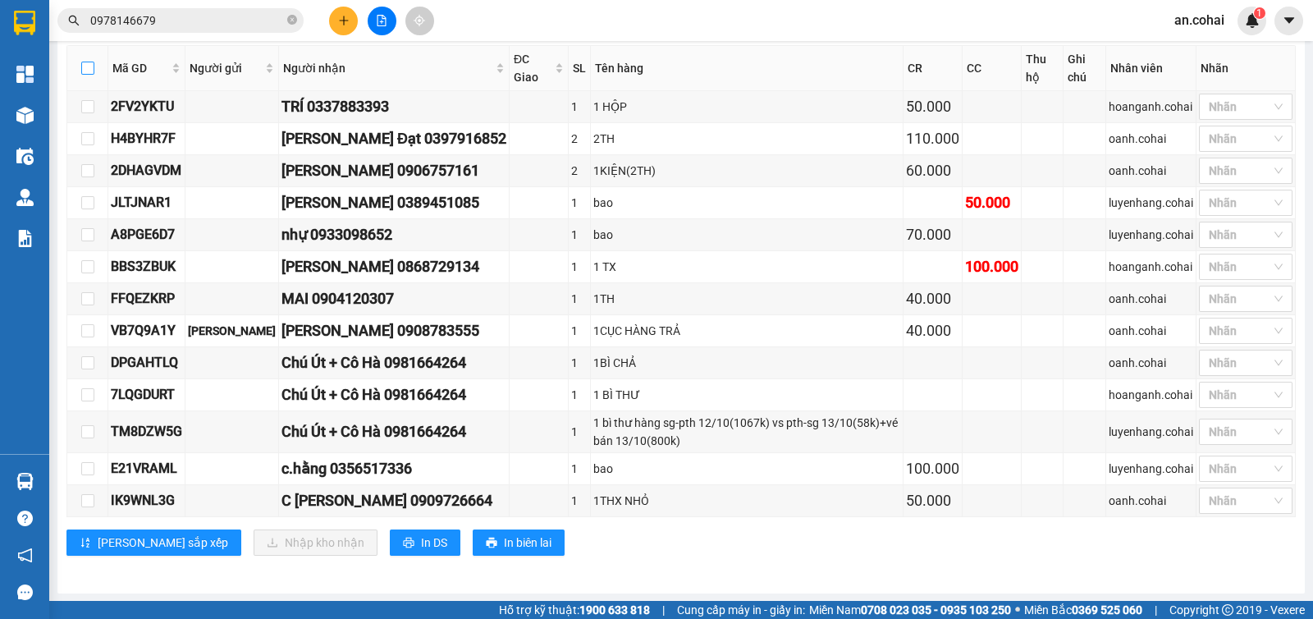
checkbox input "true"
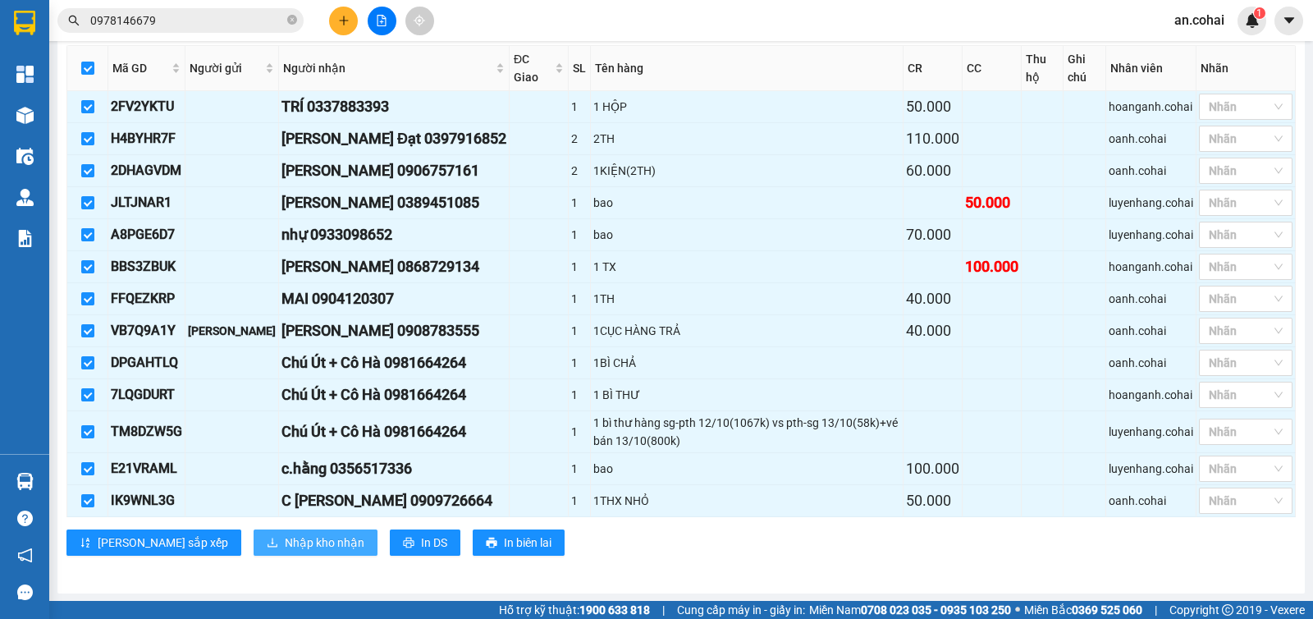
click at [253, 529] on button "Nhập kho nhận" at bounding box center [315, 542] width 124 height 26
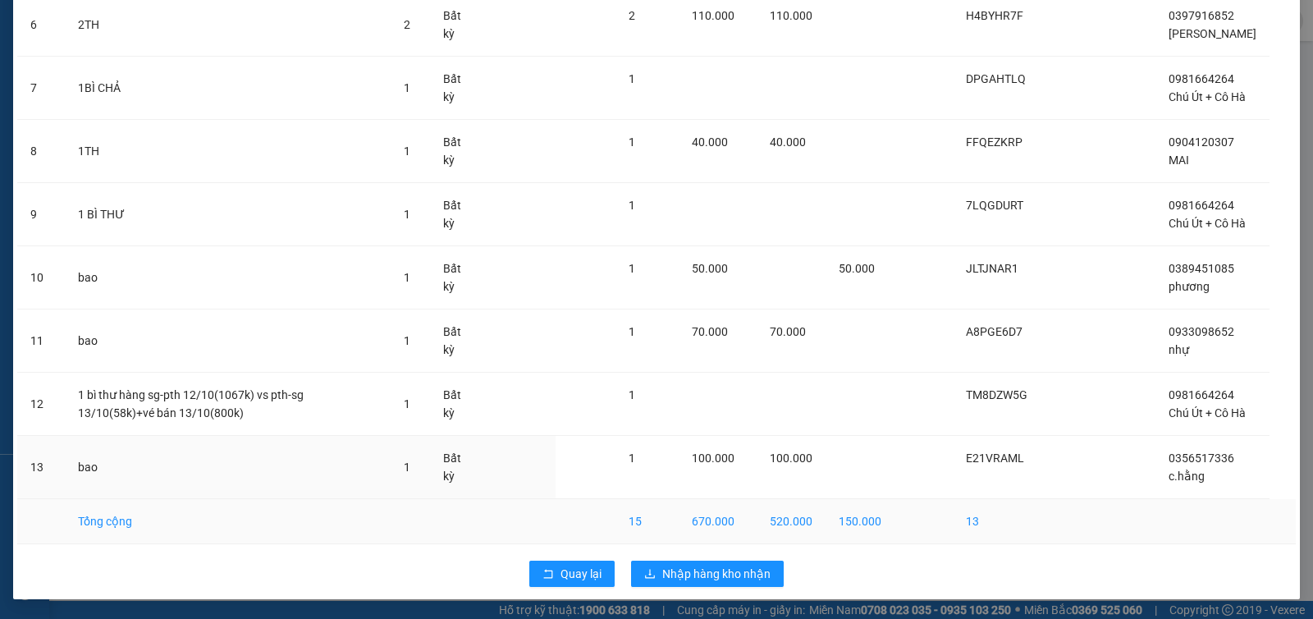
scroll to position [529, 0]
click at [662, 578] on span "Nhập hàng kho nhận" at bounding box center [716, 573] width 108 height 18
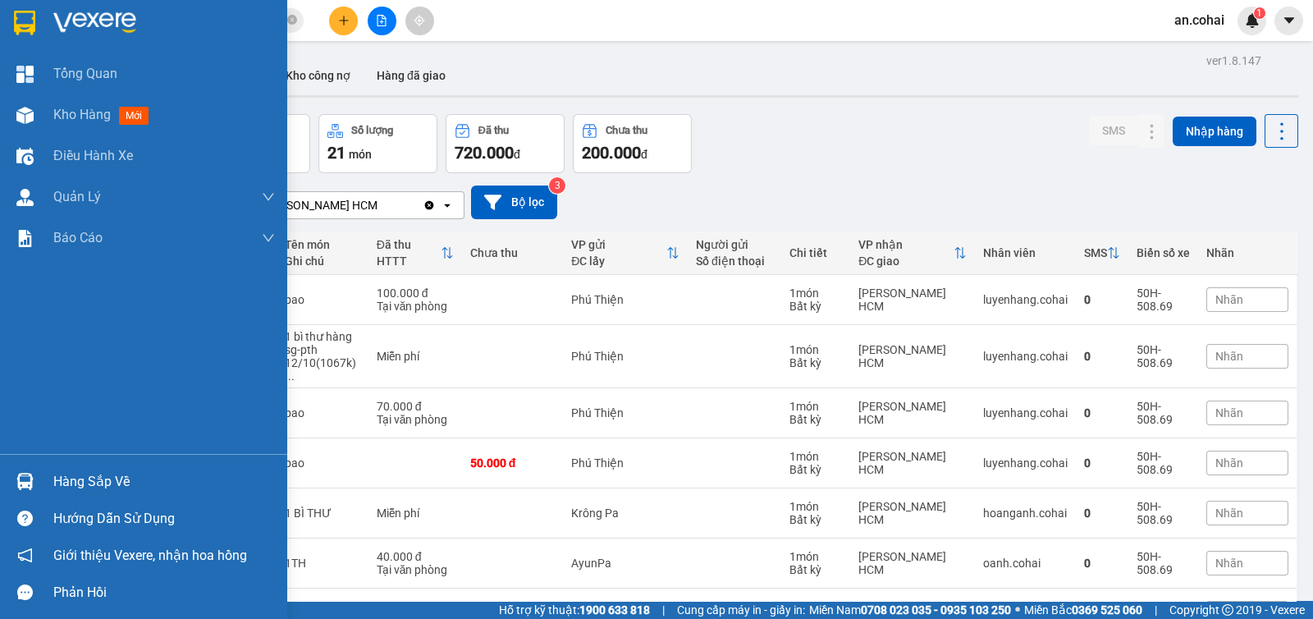
click at [33, 484] on img at bounding box center [24, 481] width 17 height 17
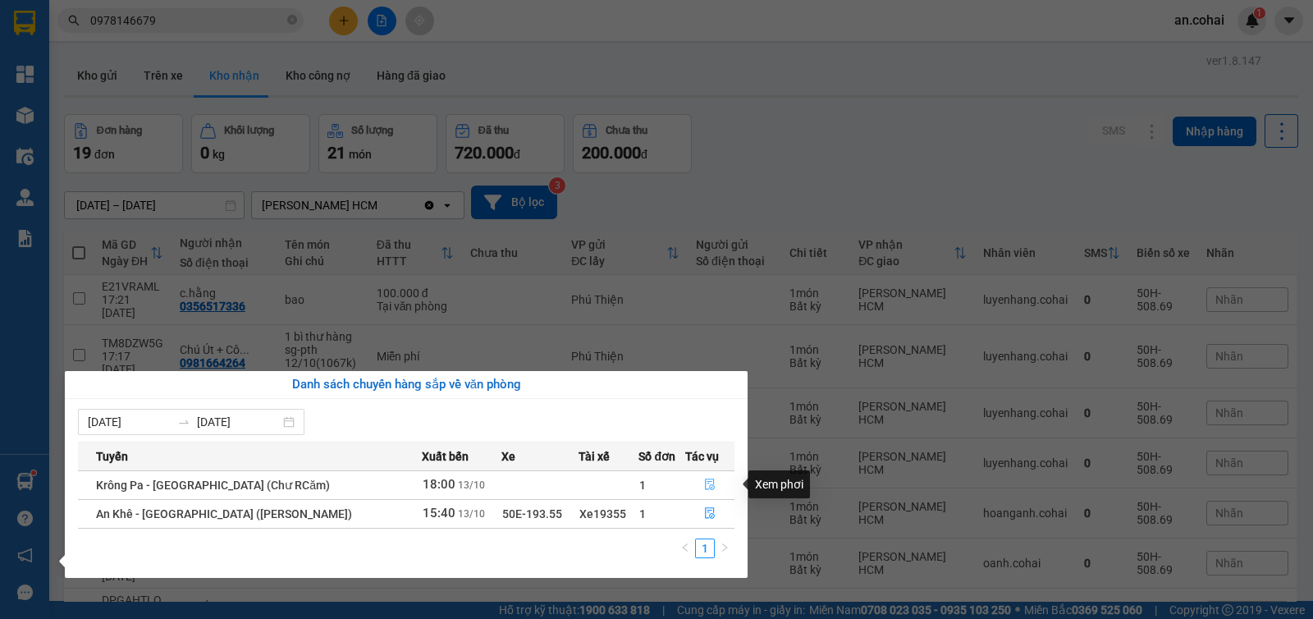
click at [704, 486] on icon "file-done" at bounding box center [709, 483] width 11 height 11
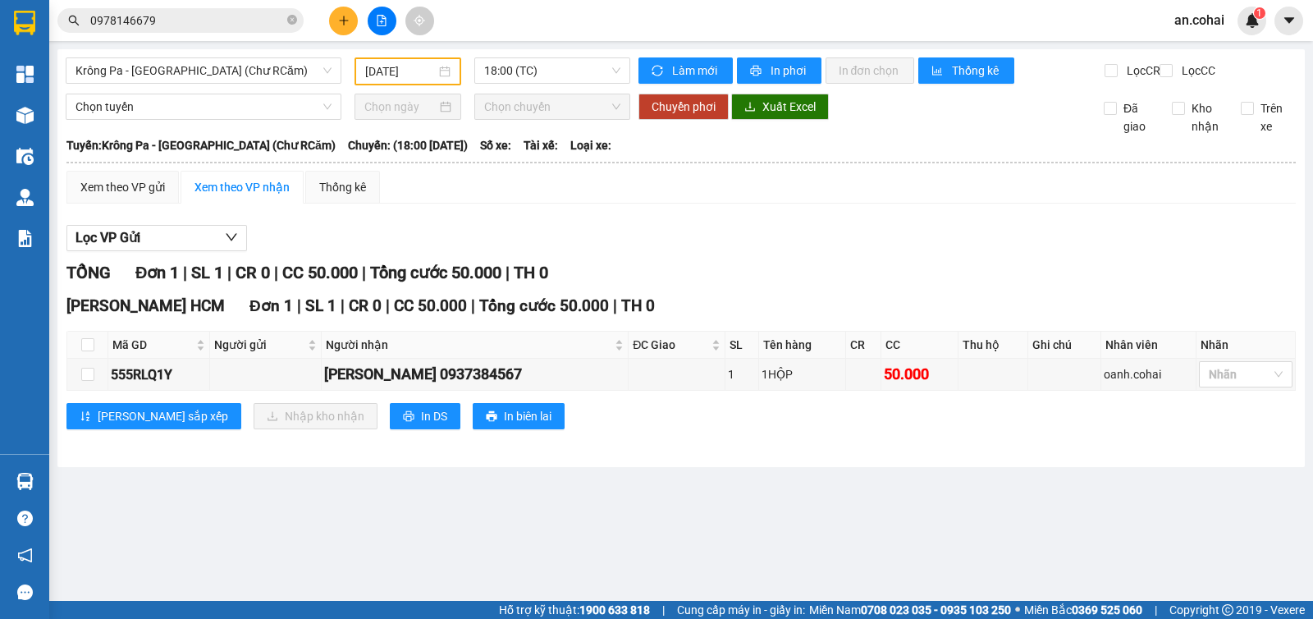
click at [369, 441] on div "[PERSON_NAME] HCM Đơn 1 | SL 1 | CR 0 | CC 50.000 | [PERSON_NAME] 50.000 | TH 0…" at bounding box center [680, 368] width 1229 height 148
click at [390, 429] on button "In DS" at bounding box center [425, 416] width 71 height 26
click at [87, 351] on input "checkbox" at bounding box center [87, 344] width 13 height 13
checkbox input "true"
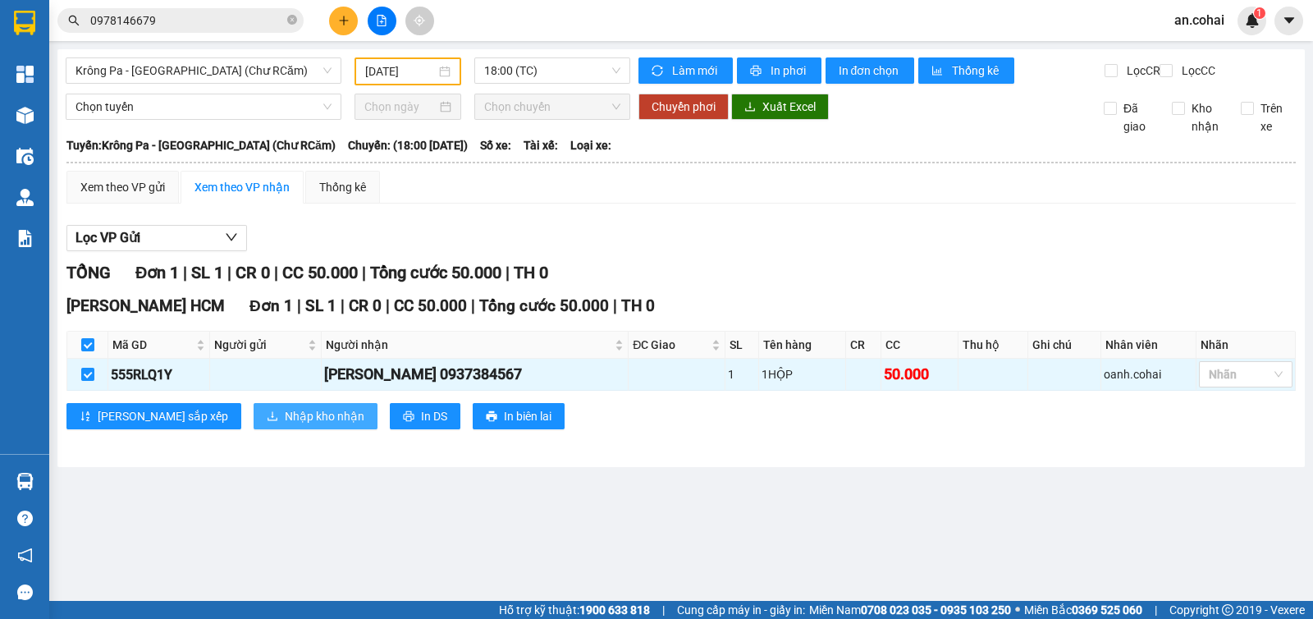
click at [285, 425] on span "Nhập kho nhận" at bounding box center [325, 416] width 80 height 18
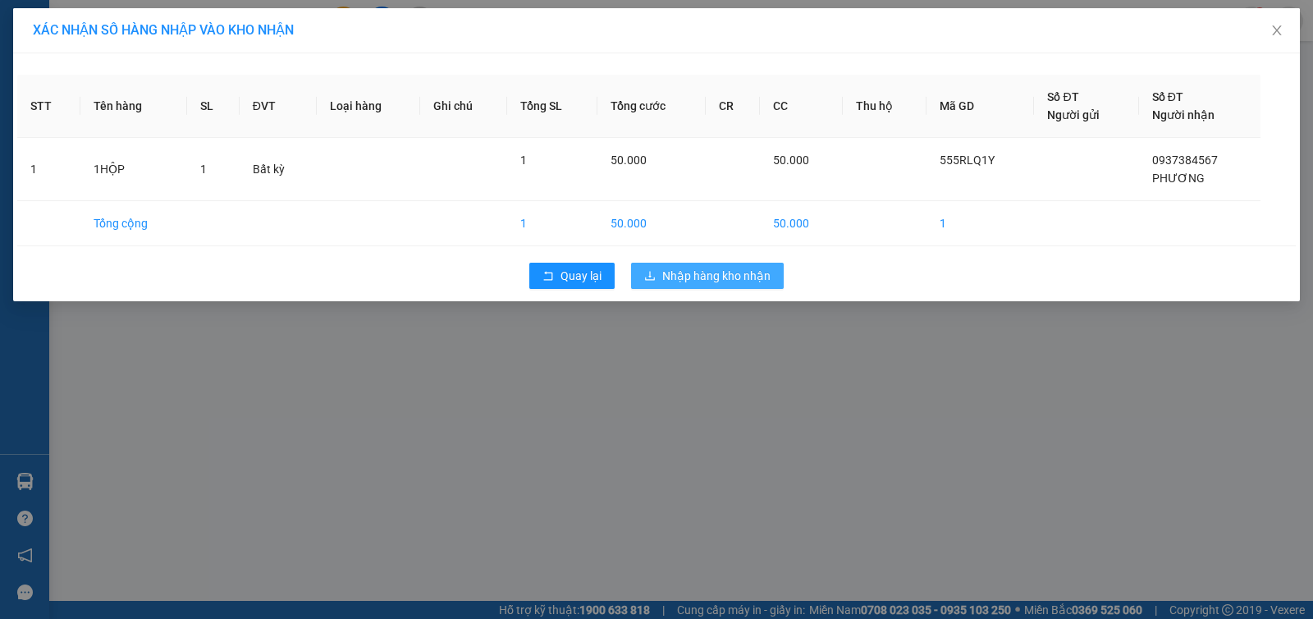
click at [714, 279] on span "Nhập hàng kho nhận" at bounding box center [716, 276] width 108 height 18
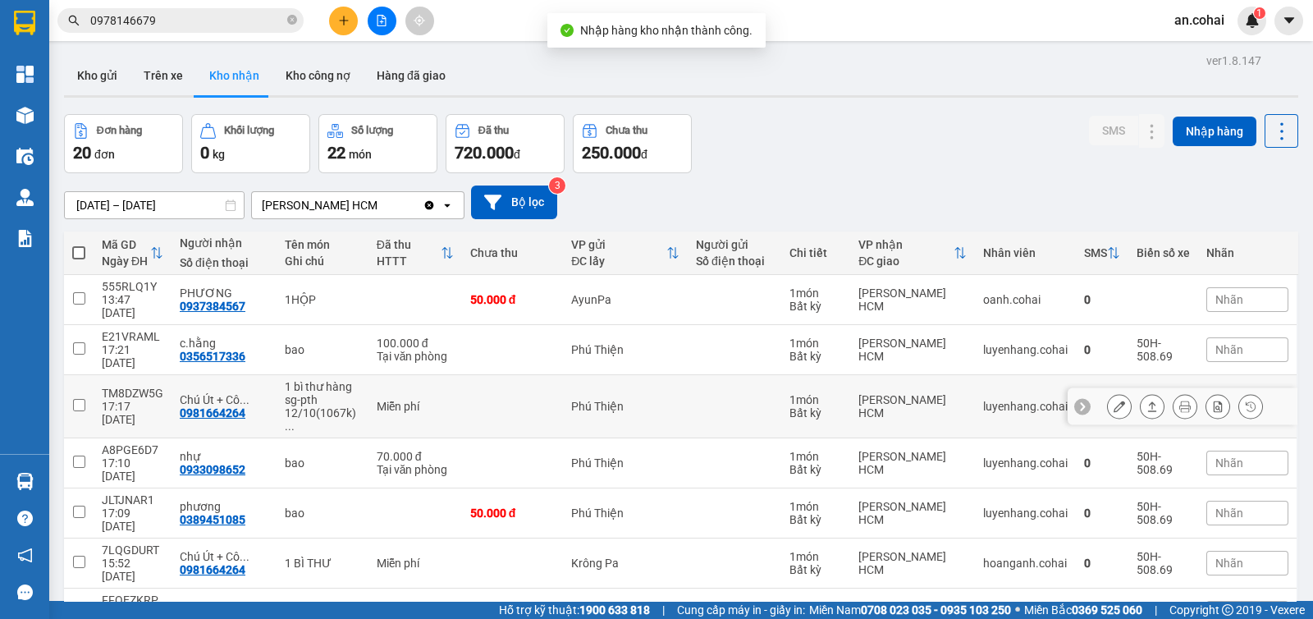
scroll to position [134, 0]
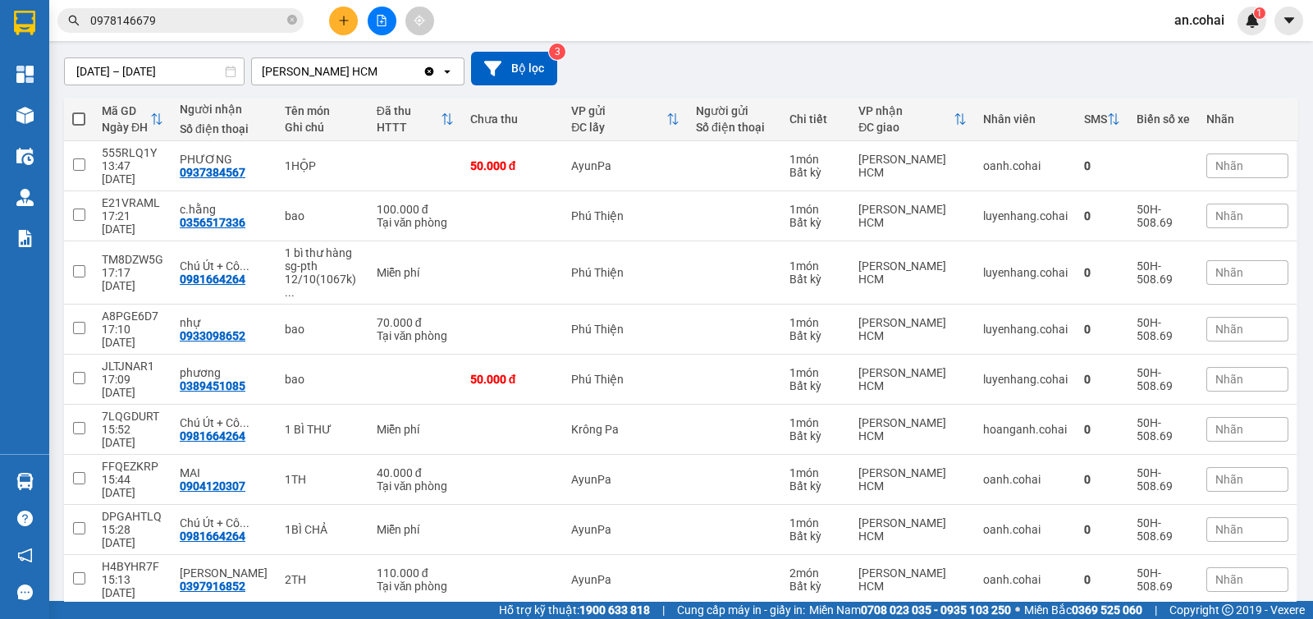
click at [208, 21] on input "0978146679" at bounding box center [187, 20] width 194 height 18
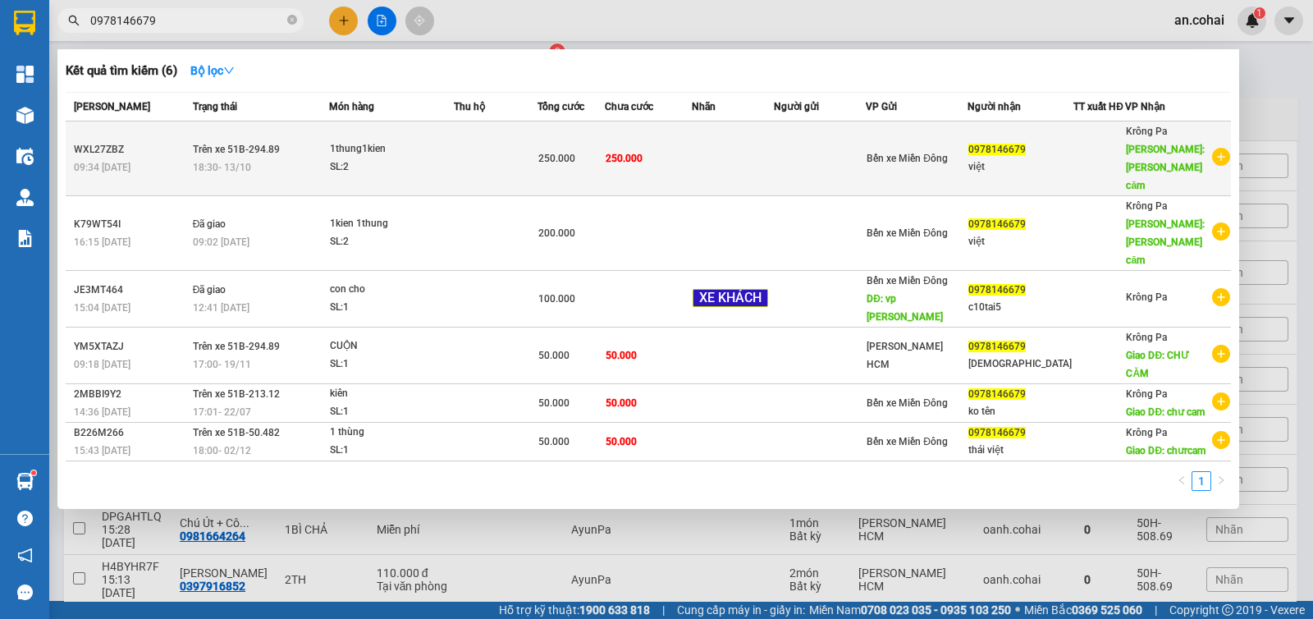
click at [438, 163] on div "SL: 2" at bounding box center [391, 167] width 123 height 18
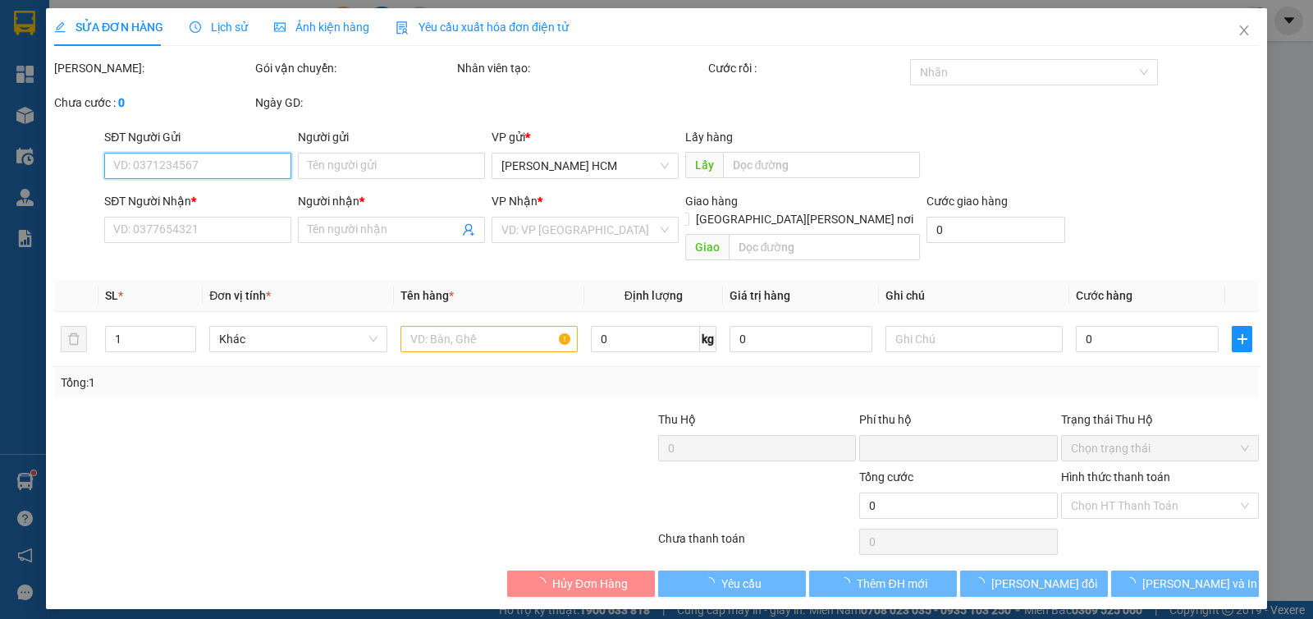
type input "0981279707"
type input "0978146679"
type input "việt"
type input "chư căm"
type input "0"
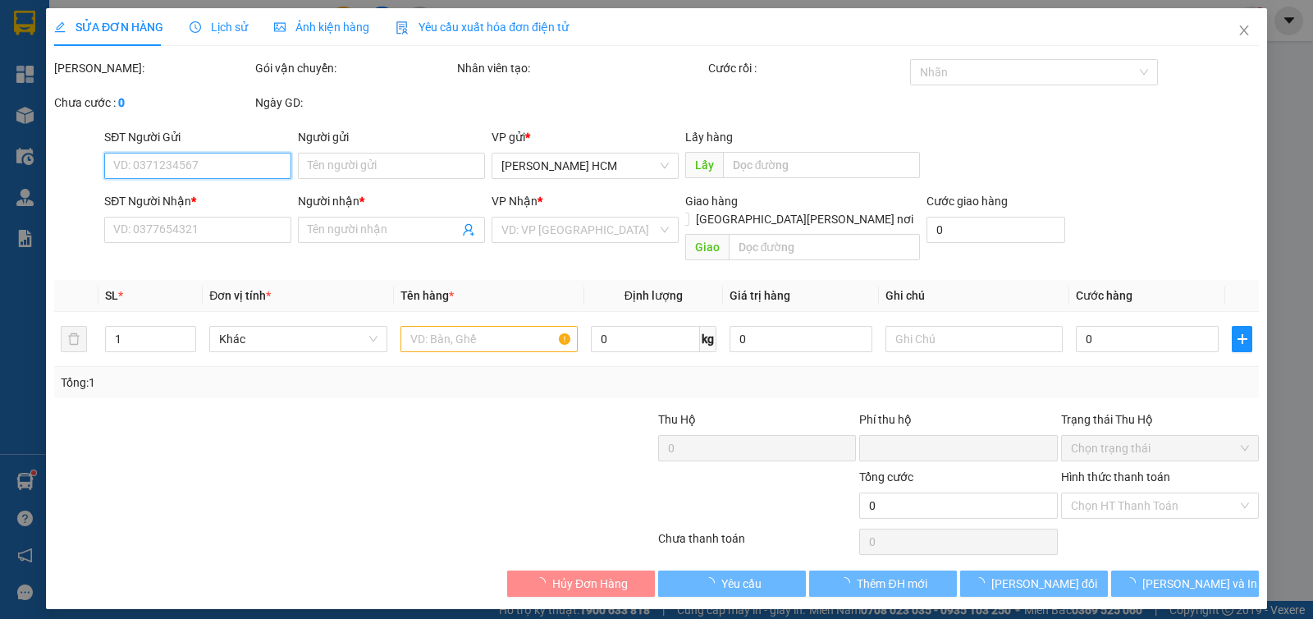
type input "250.000"
